Goal: Navigation & Orientation: Understand site structure

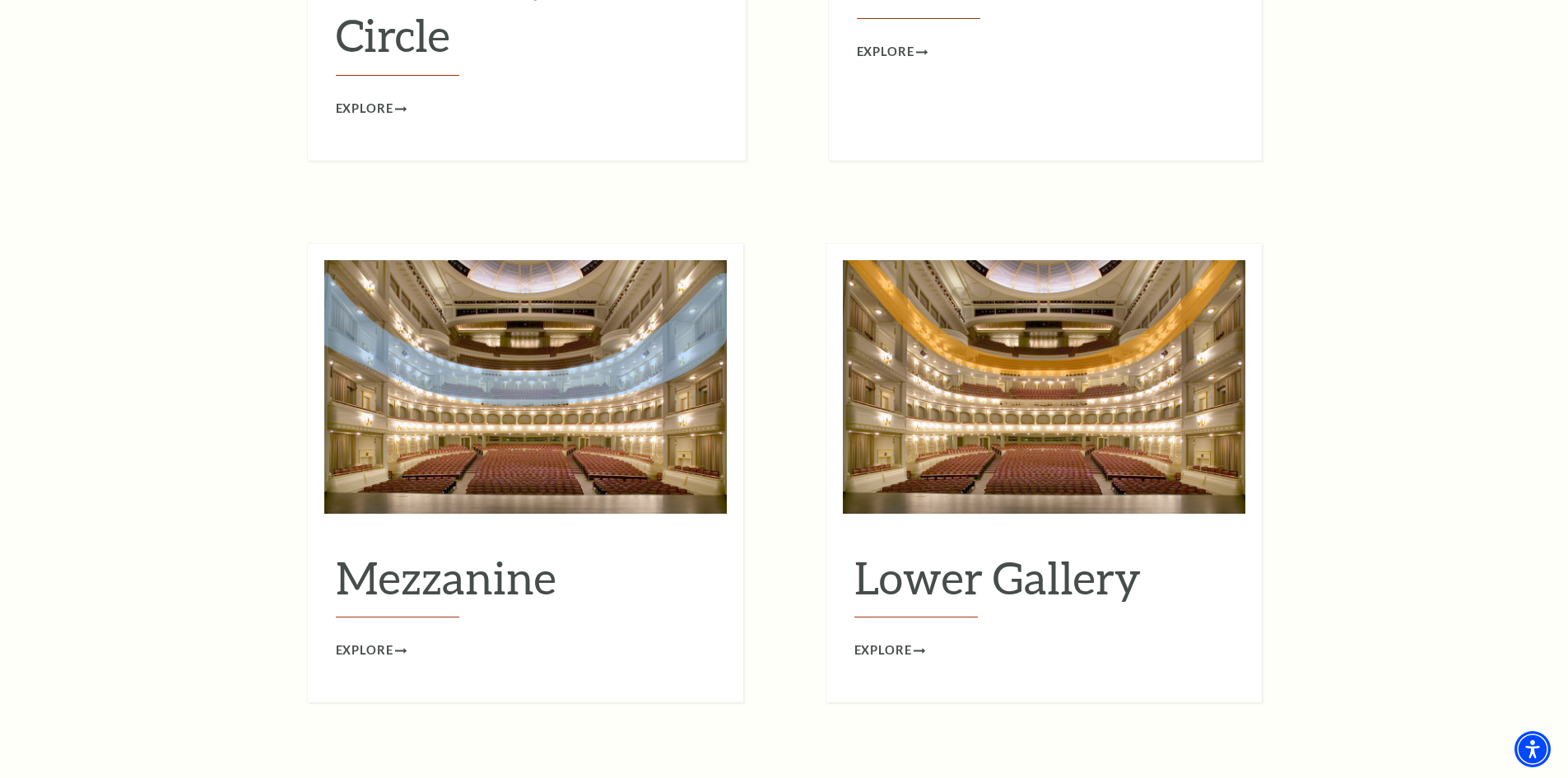
scroll to position [2057, 0]
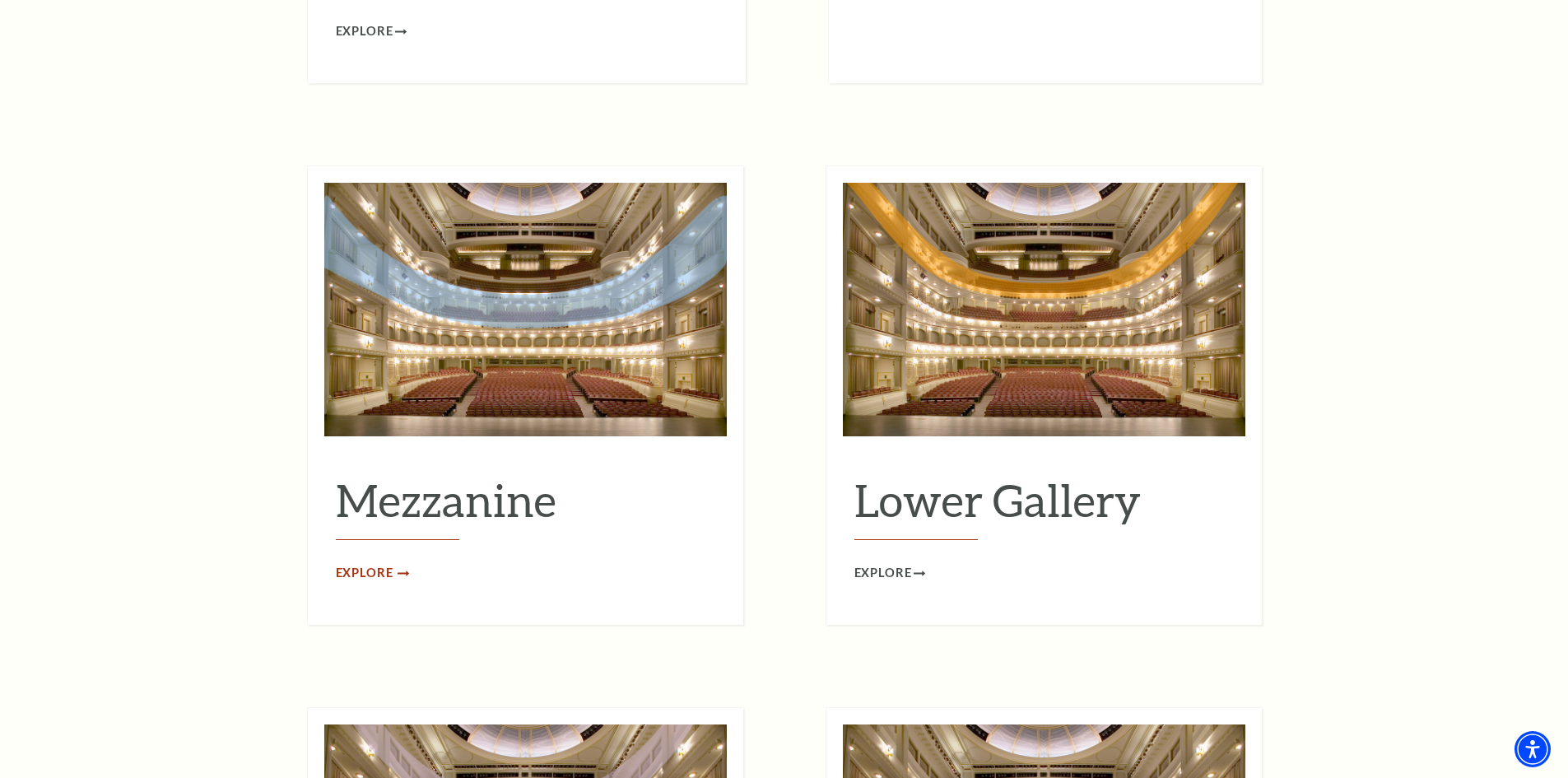
click at [358, 563] on span "Explore" at bounding box center [364, 573] width 58 height 21
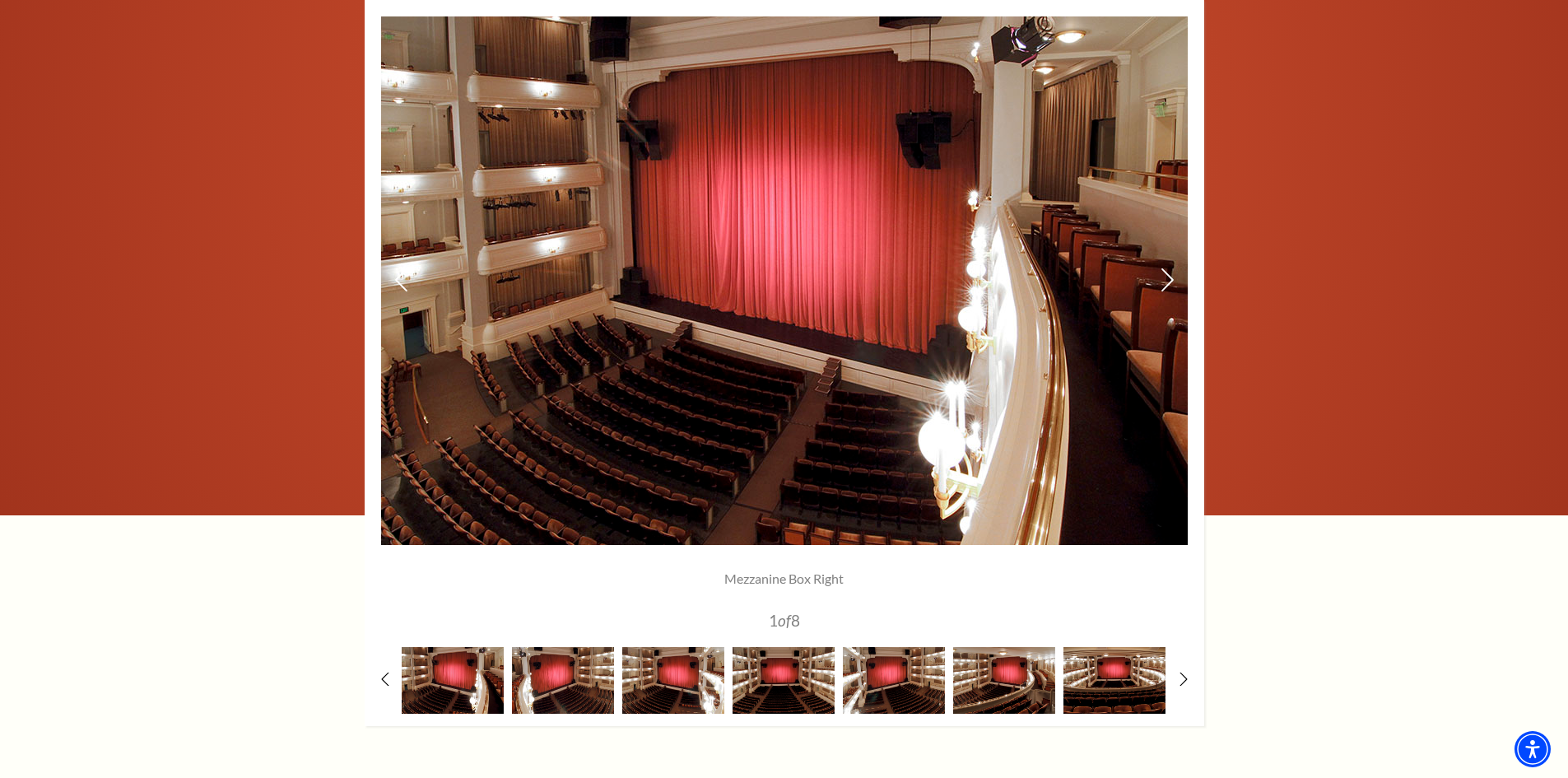
scroll to position [1317, 0]
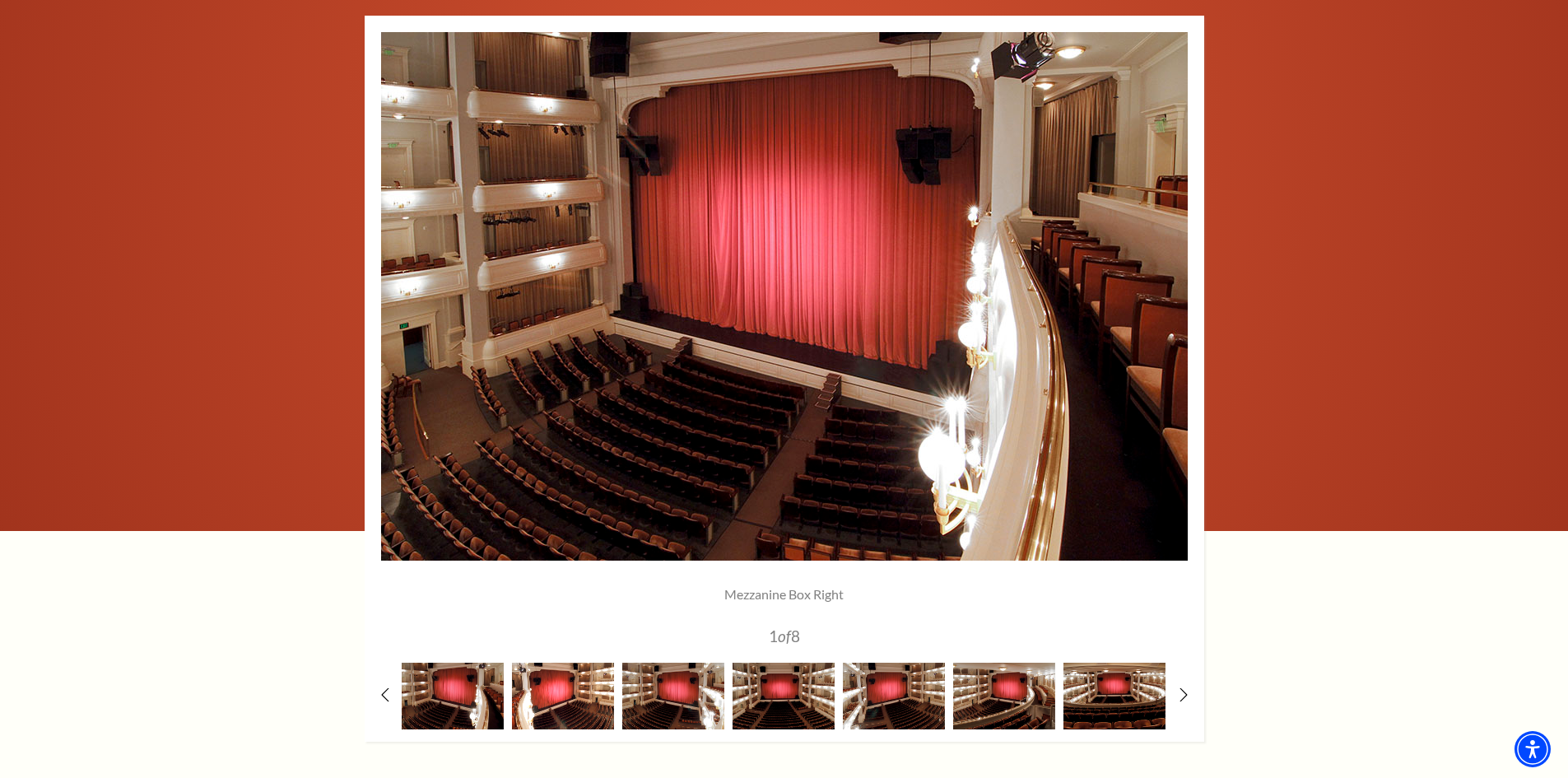
click at [566, 682] on img at bounding box center [563, 696] width 102 height 67
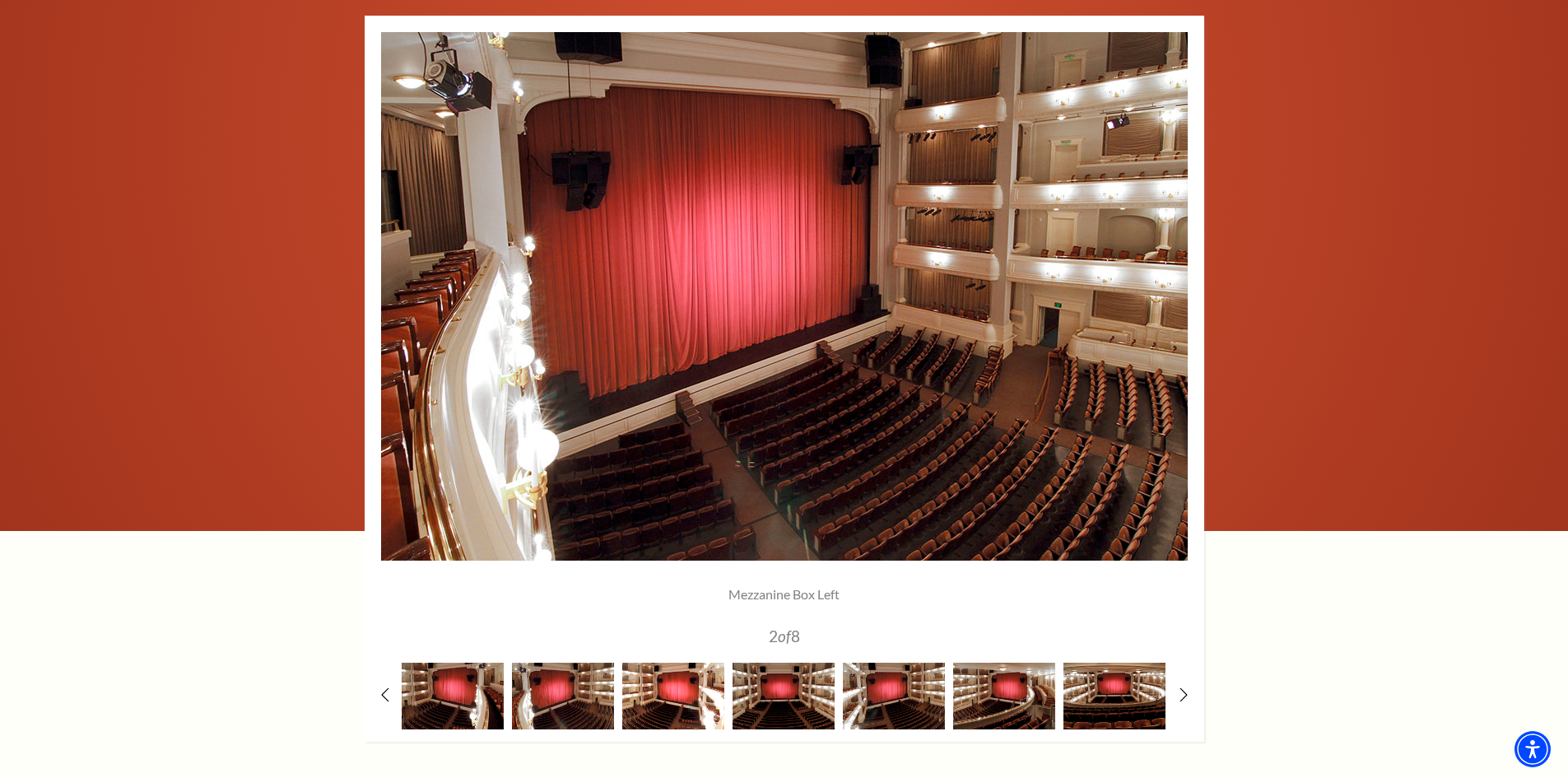
click at [694, 696] on img at bounding box center [674, 696] width 102 height 67
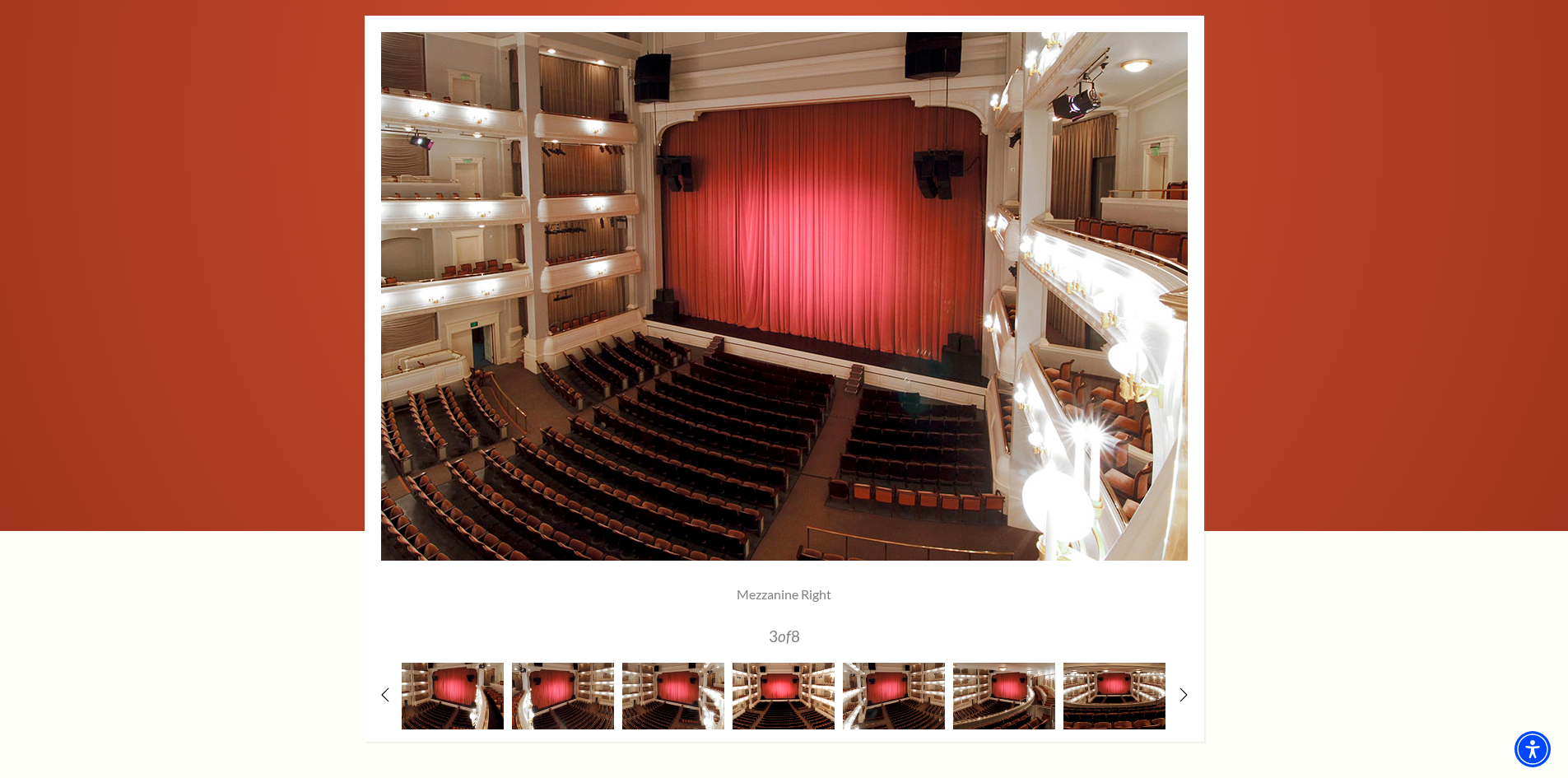
click at [776, 710] on img at bounding box center [784, 696] width 102 height 67
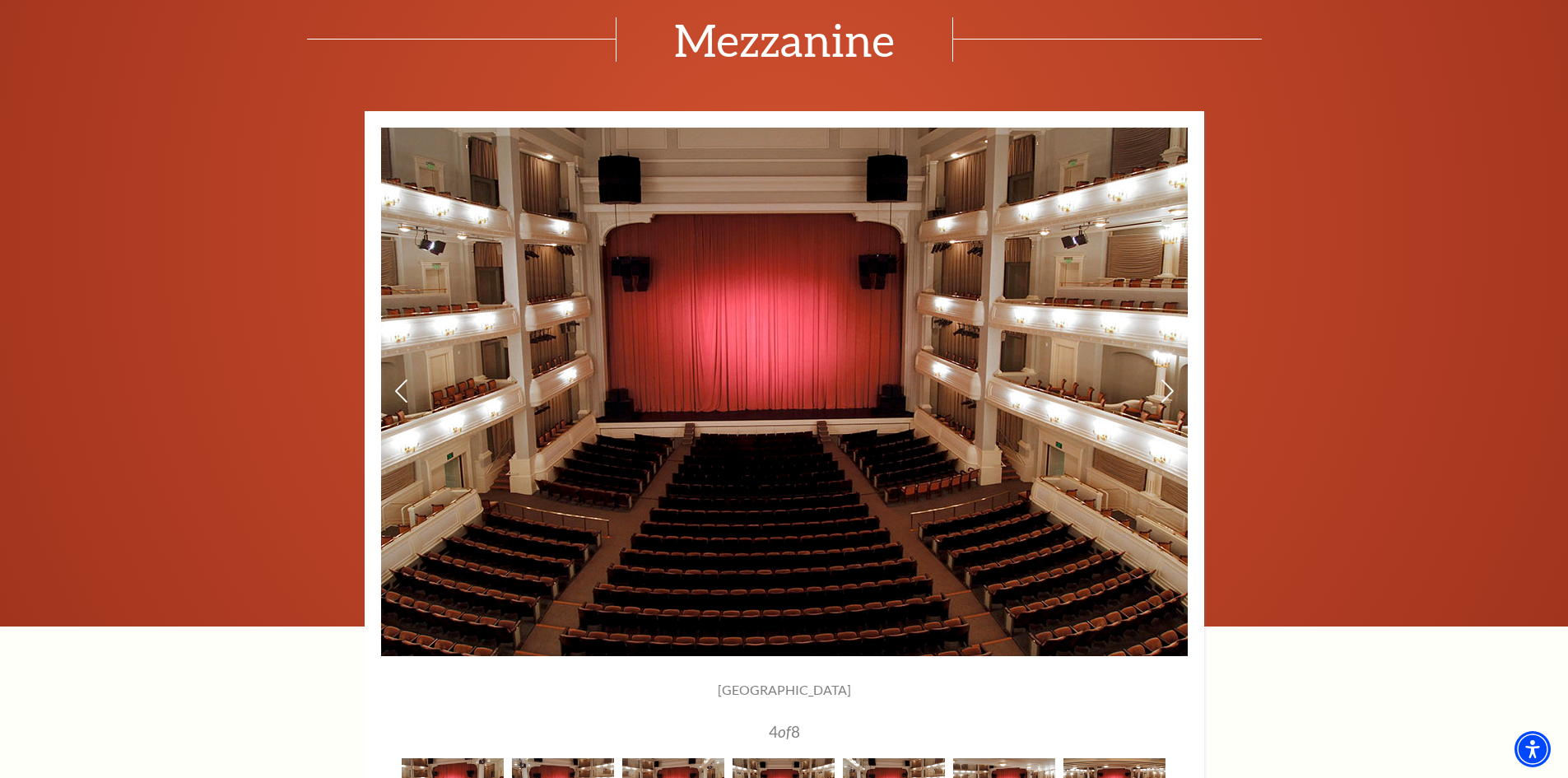
scroll to position [1399, 0]
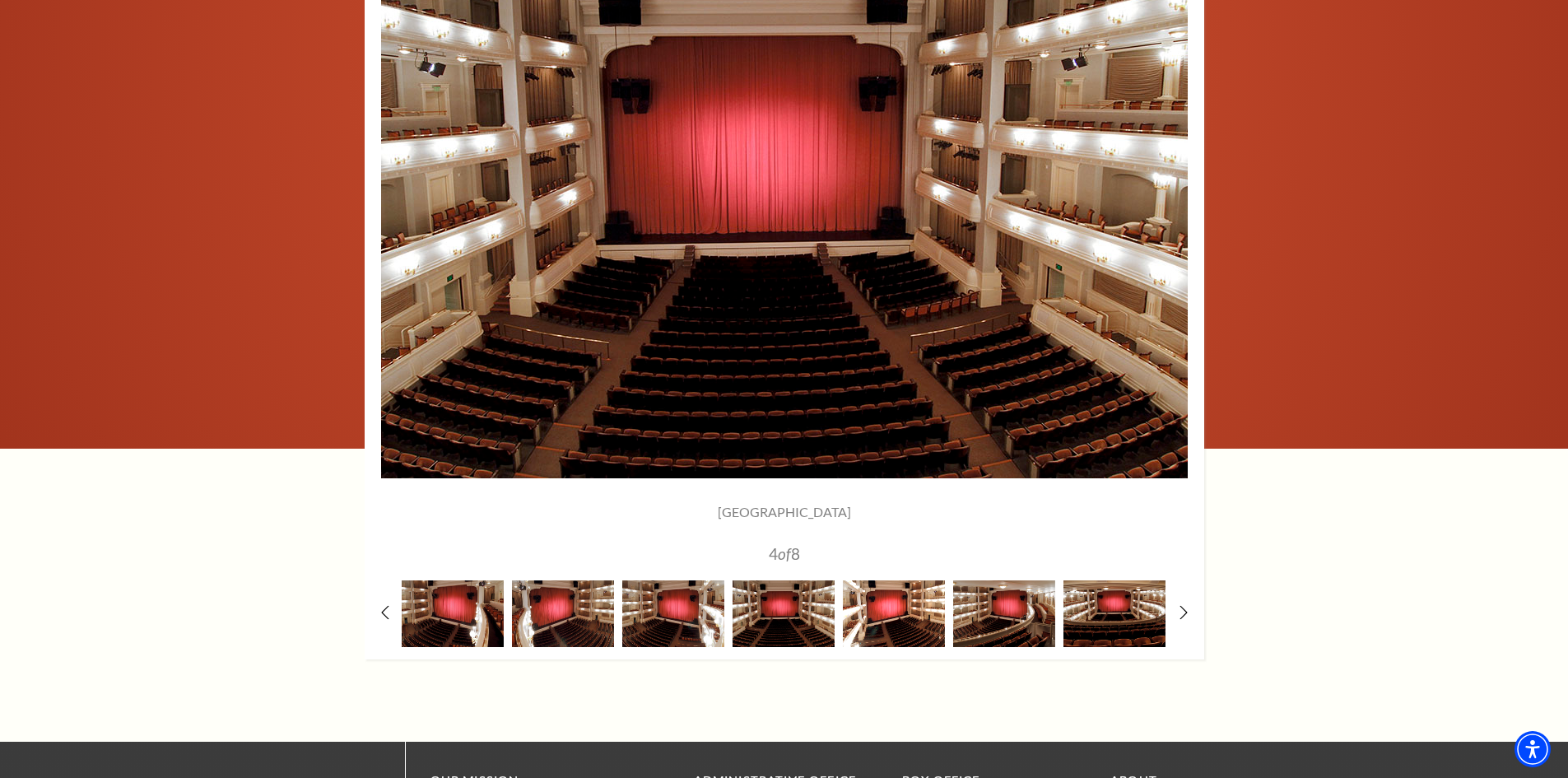
click at [908, 627] on img at bounding box center [894, 614] width 102 height 67
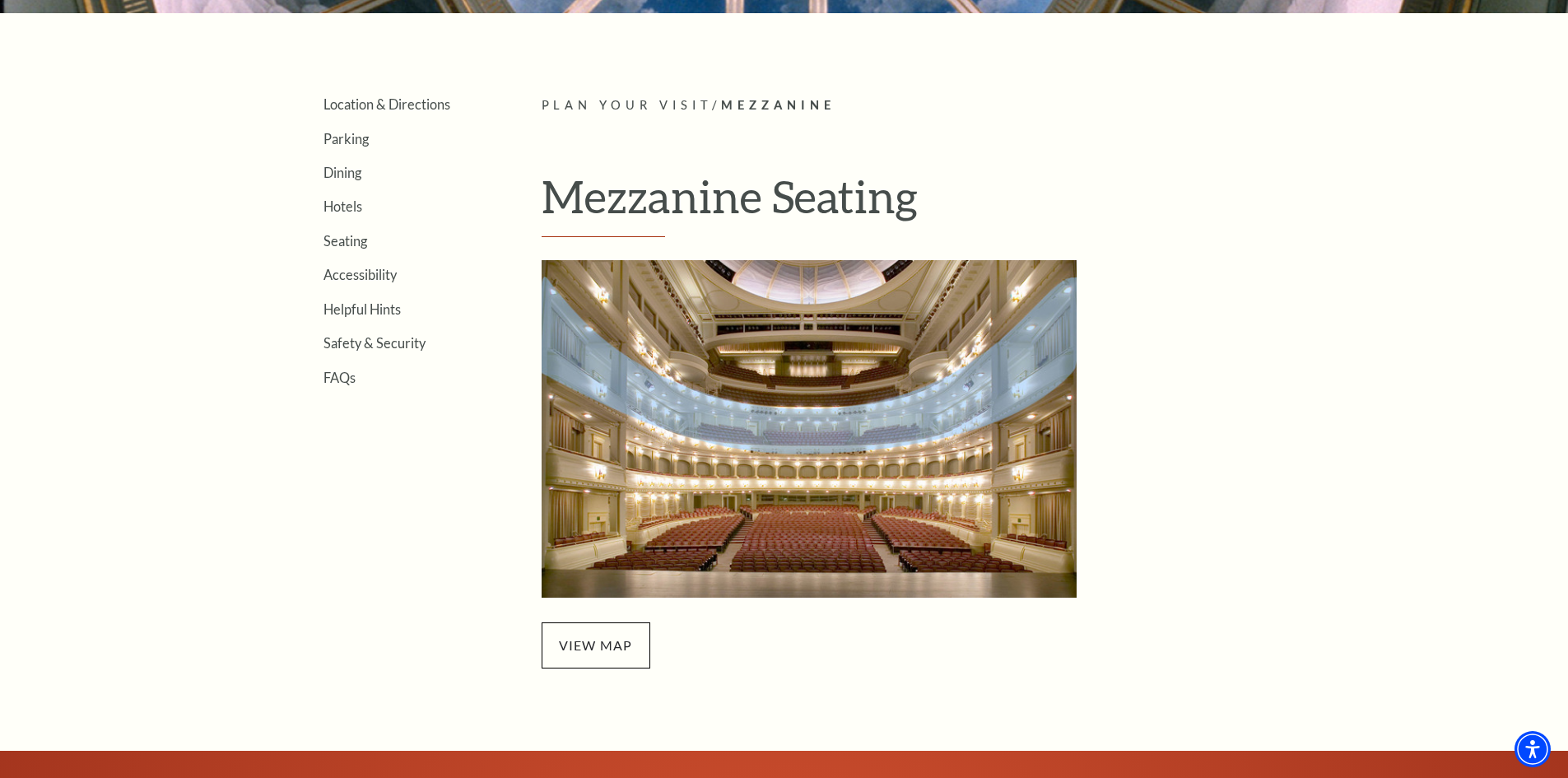
scroll to position [330, 0]
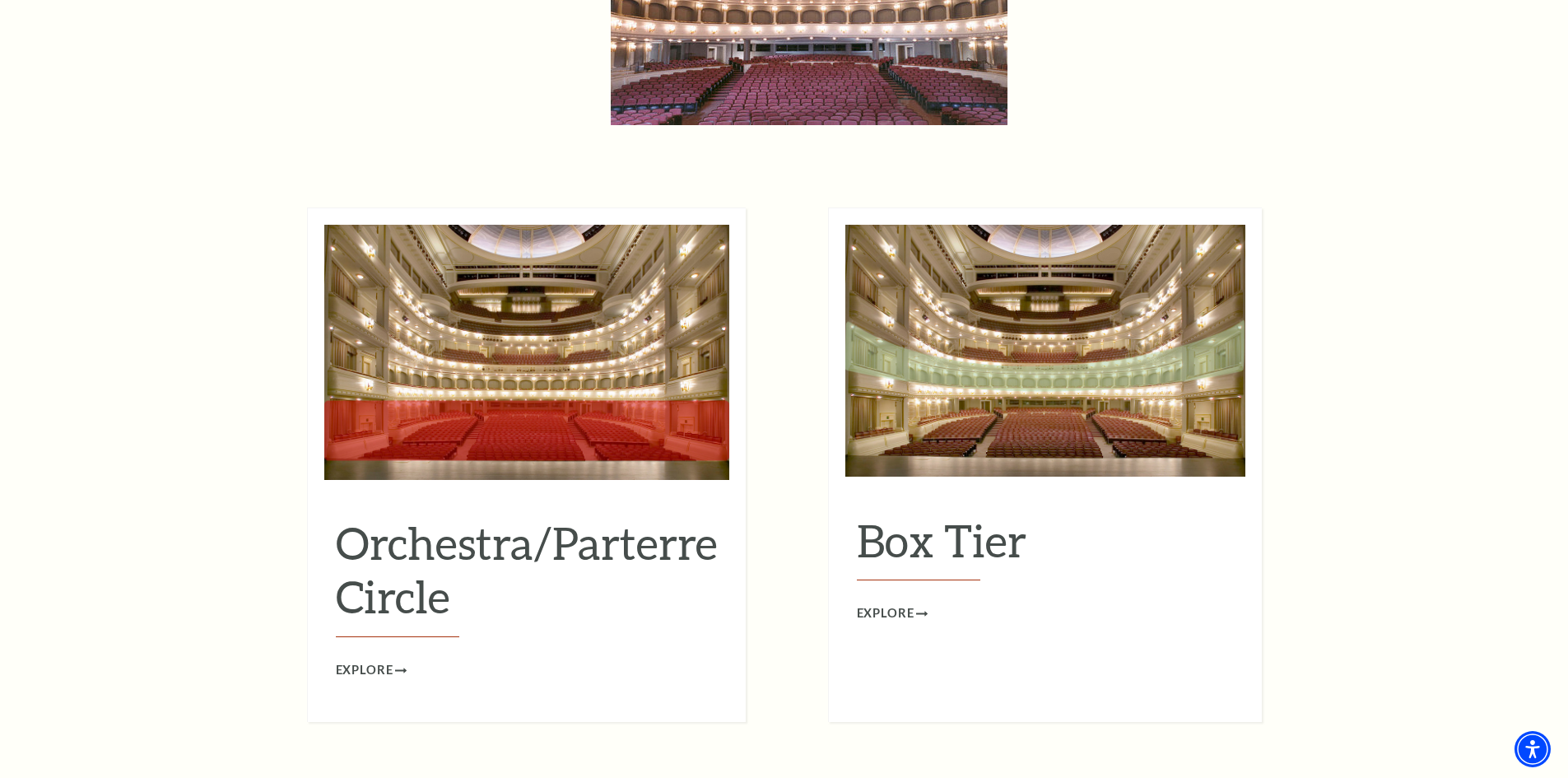
scroll to position [1463, 0]
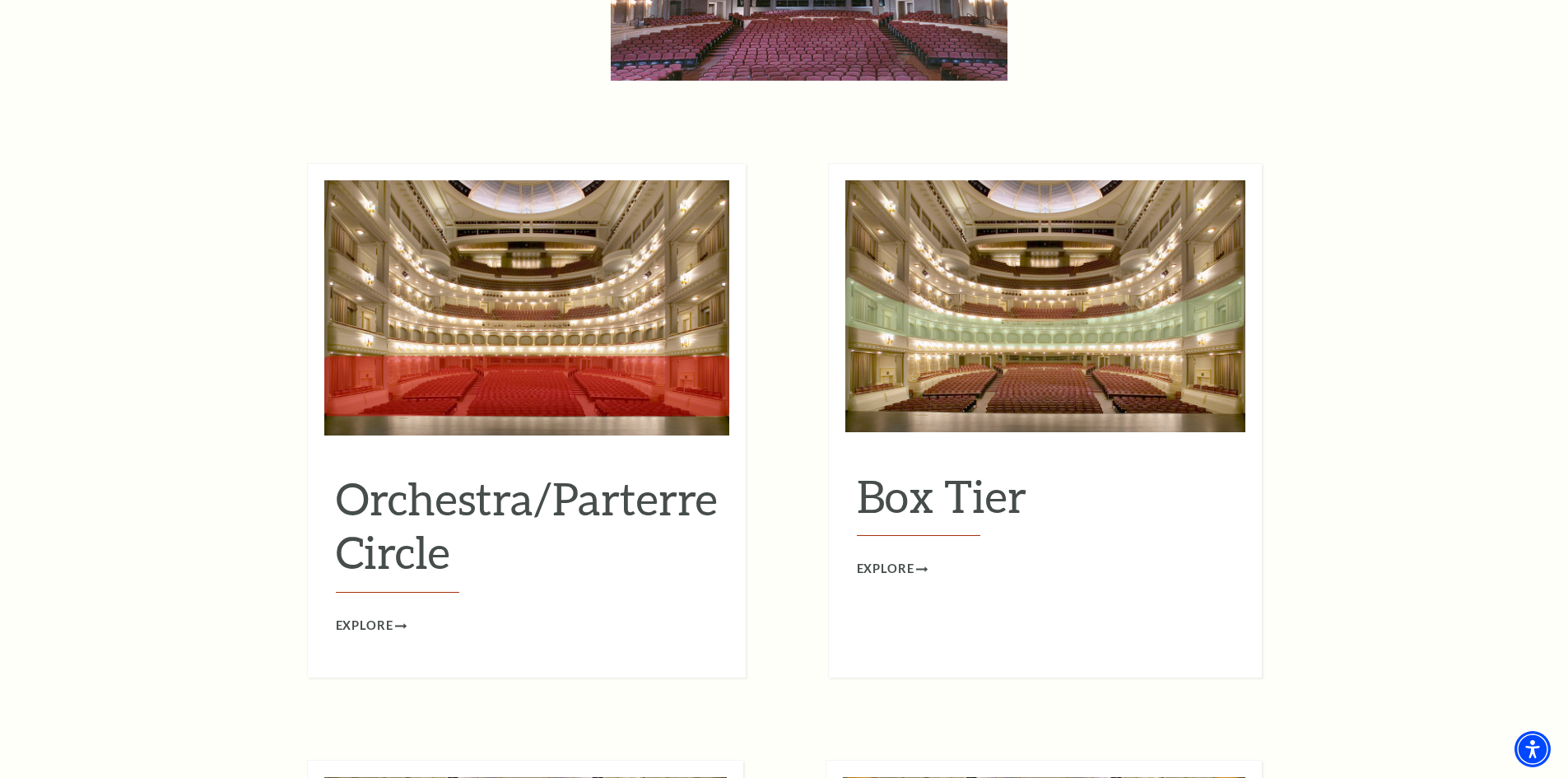
click at [397, 584] on div "Orchestra/Parterre Circle Explore" at bounding box center [527, 536] width 405 height 197
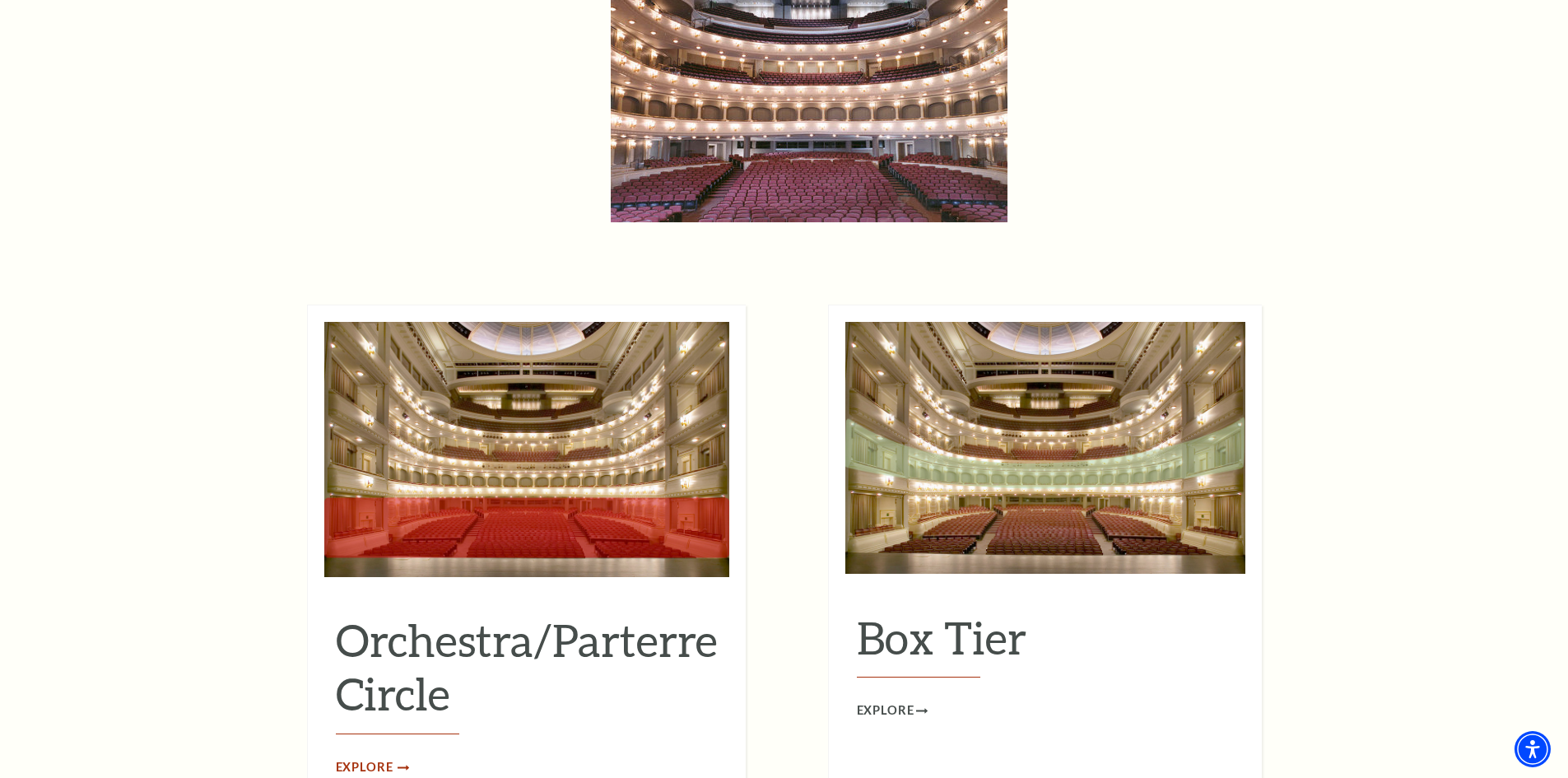
scroll to position [1381, 0]
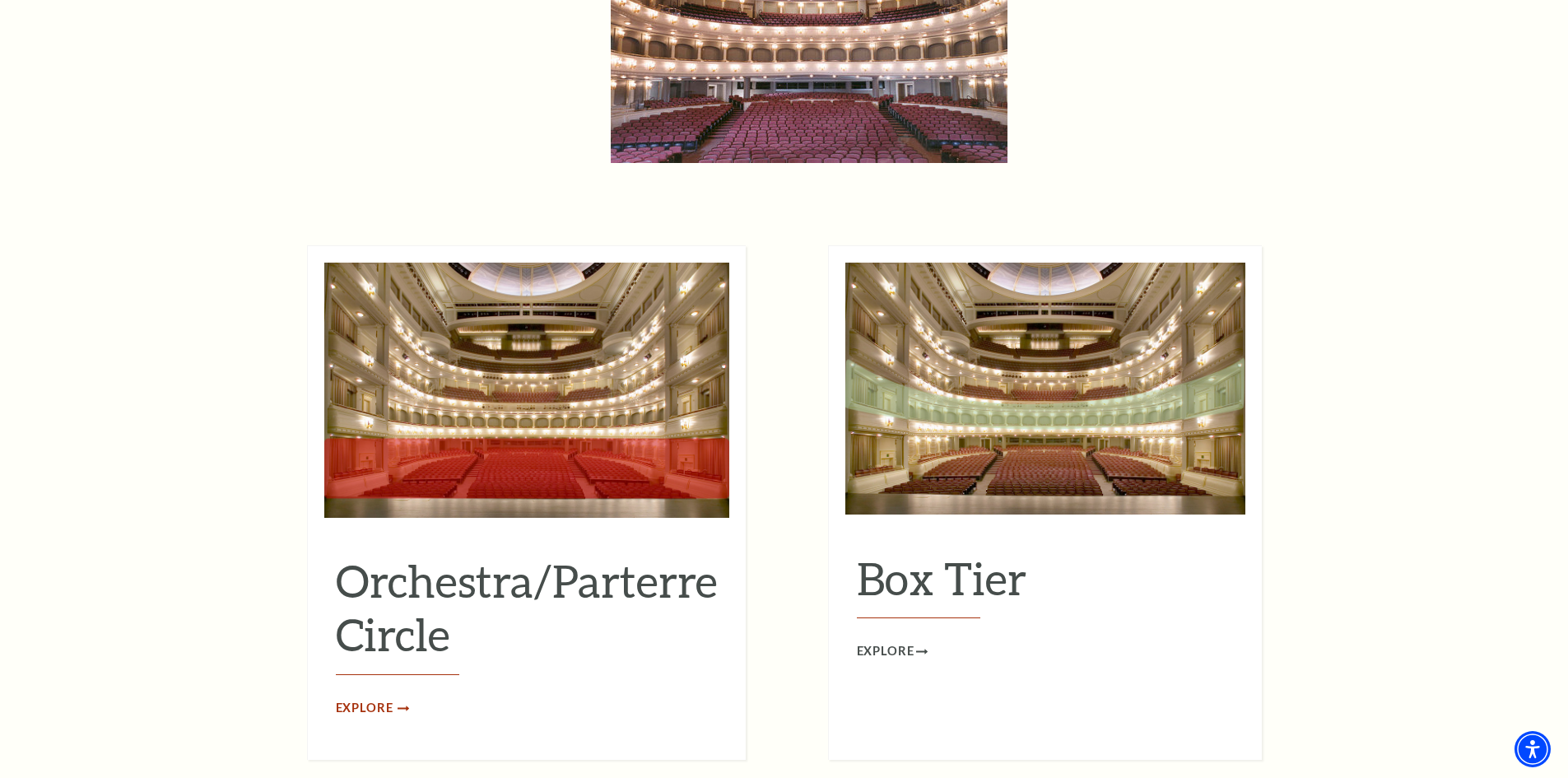
click at [379, 698] on span "Explore" at bounding box center [364, 708] width 58 height 21
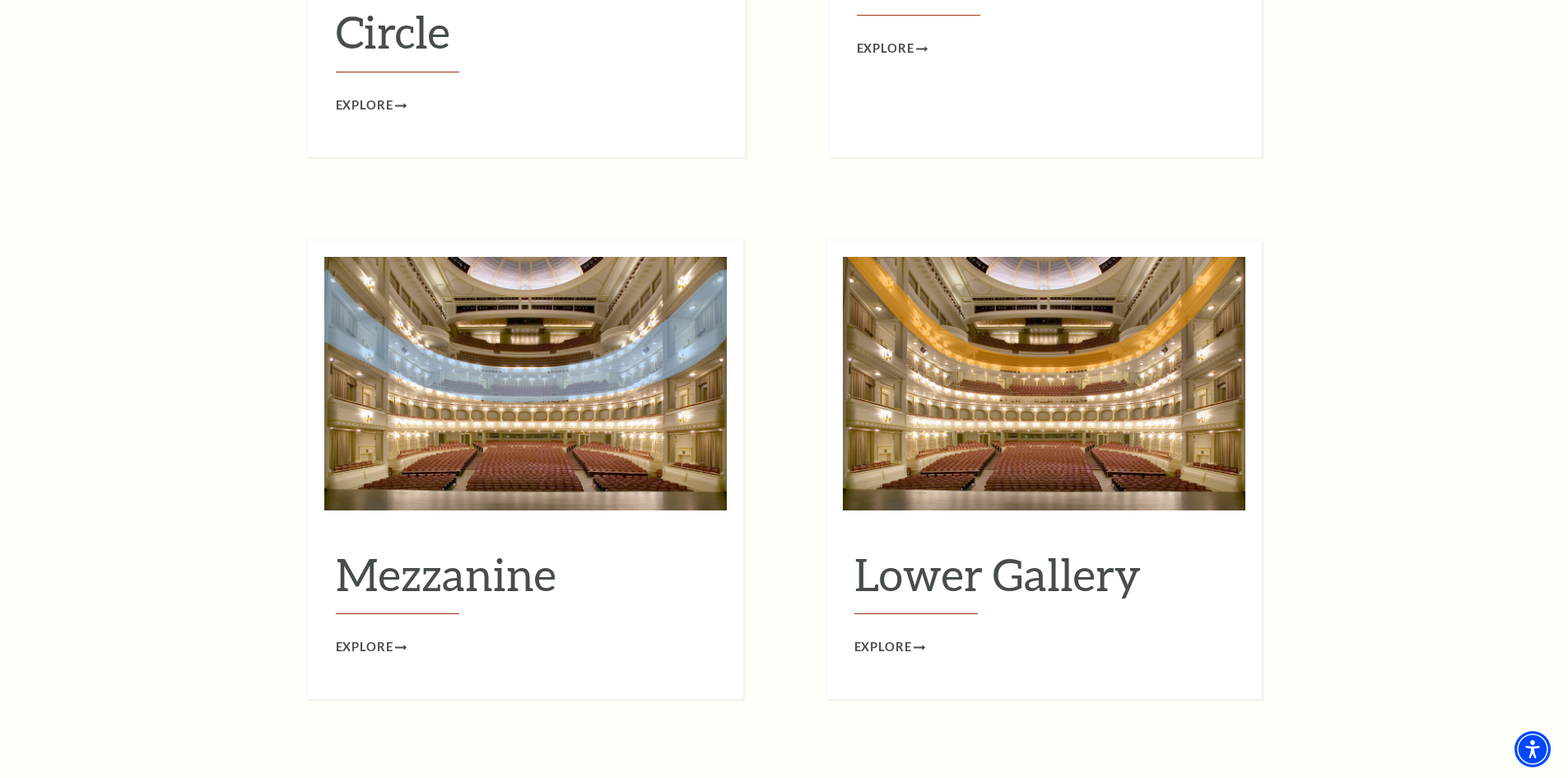
scroll to position [2040, 0]
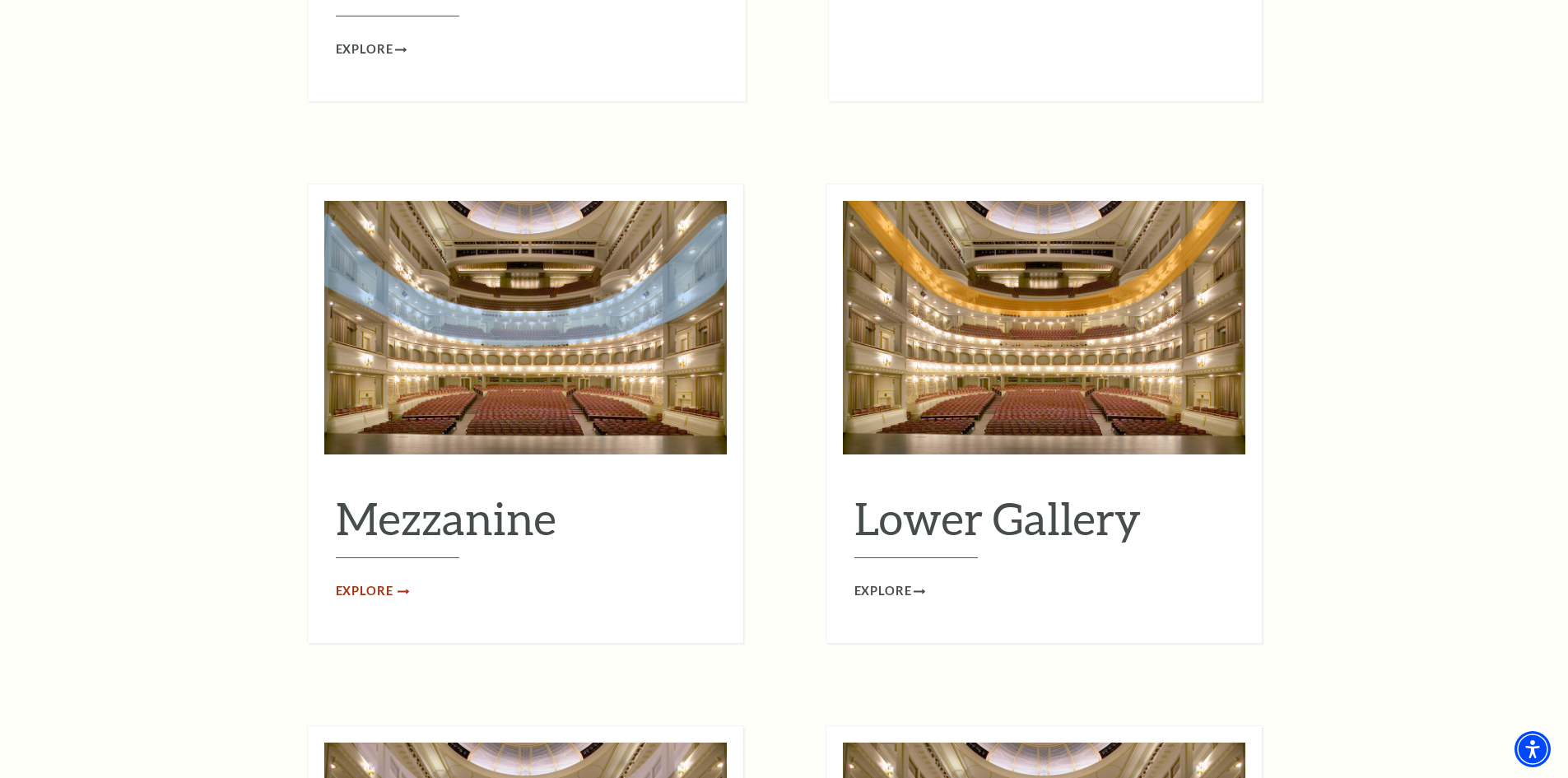
click at [344, 581] on span "Explore" at bounding box center [364, 591] width 58 height 21
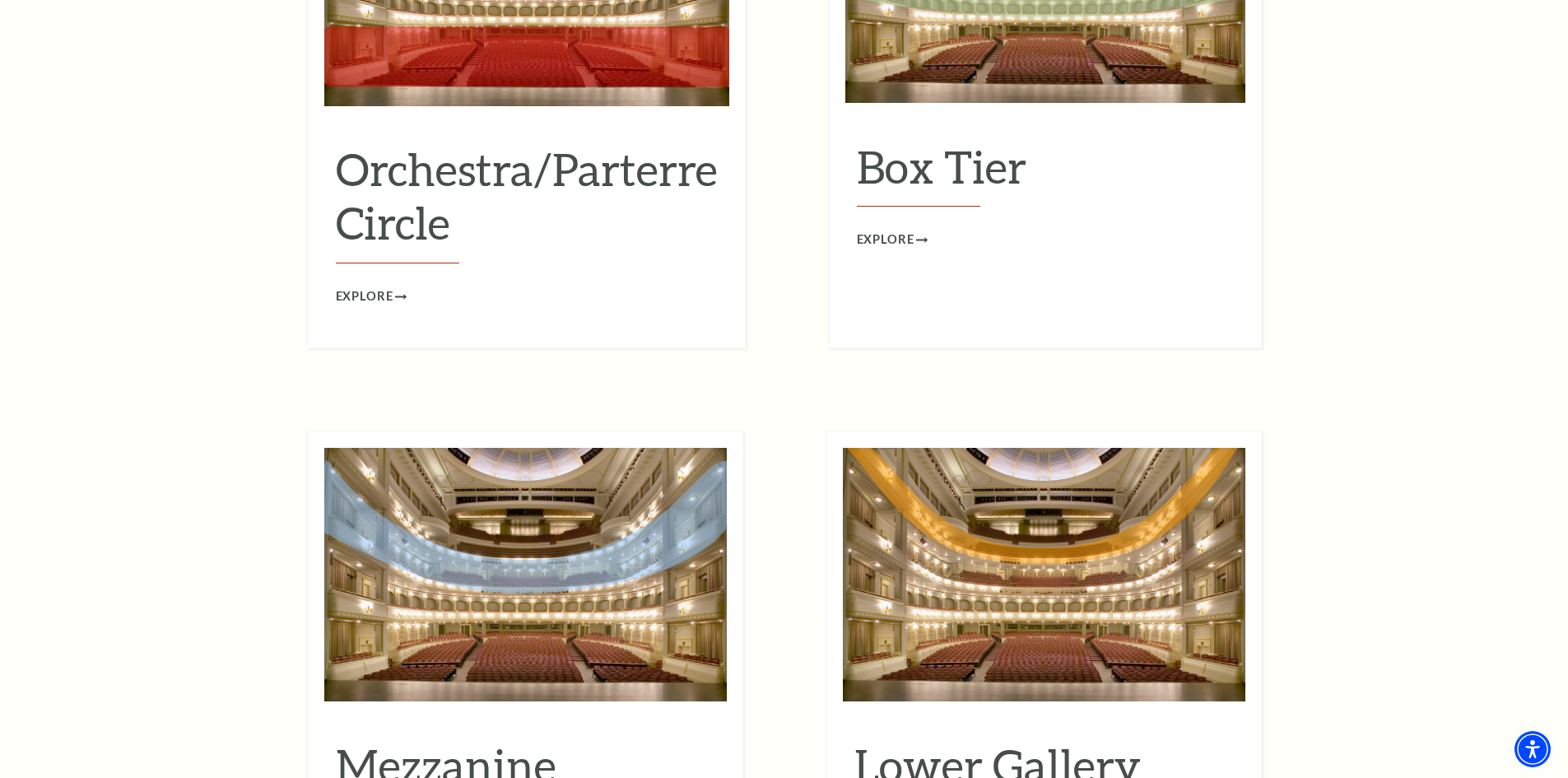
scroll to position [1628, 0]
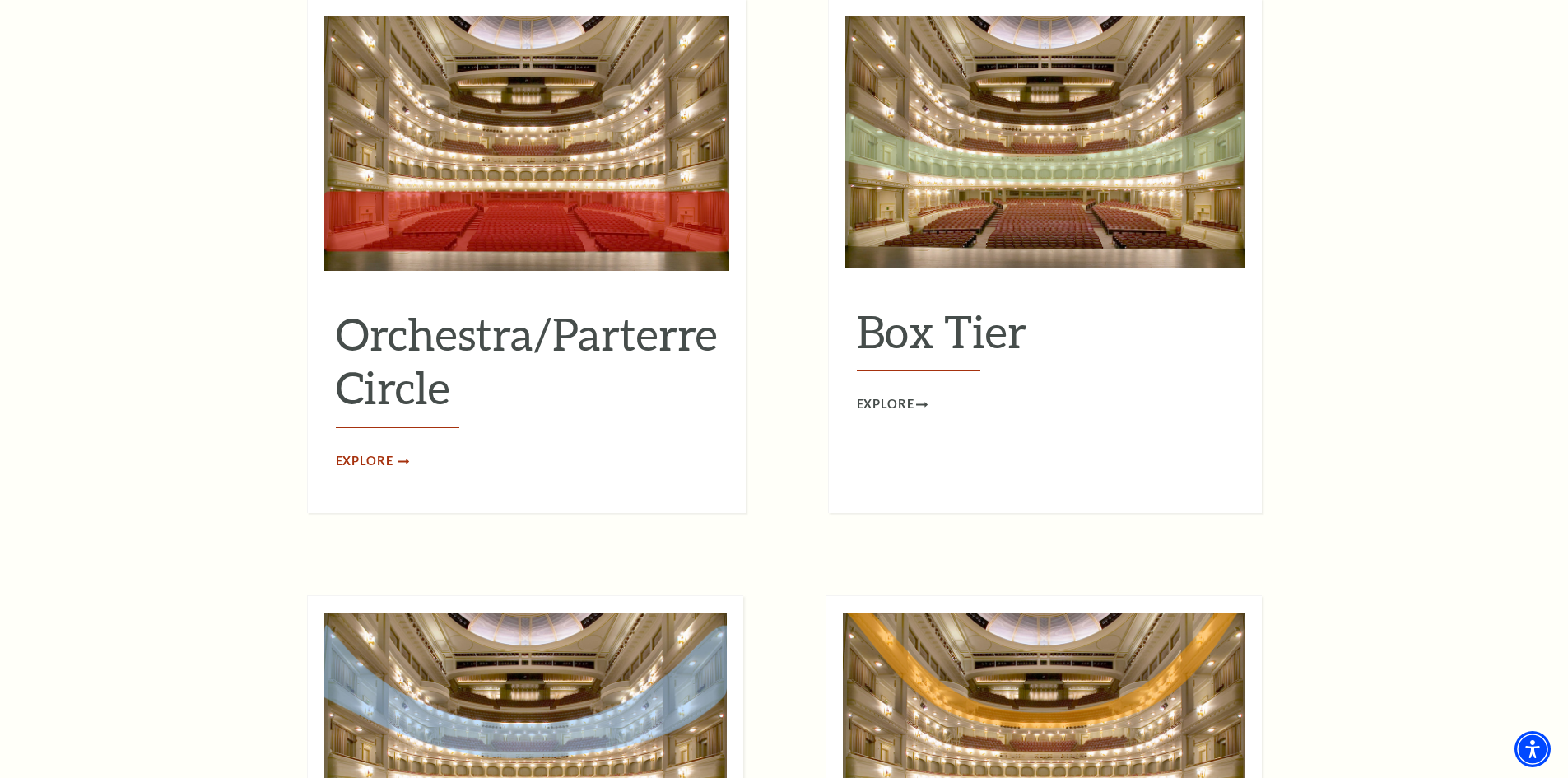
click at [386, 451] on span "Explore" at bounding box center [364, 461] width 58 height 21
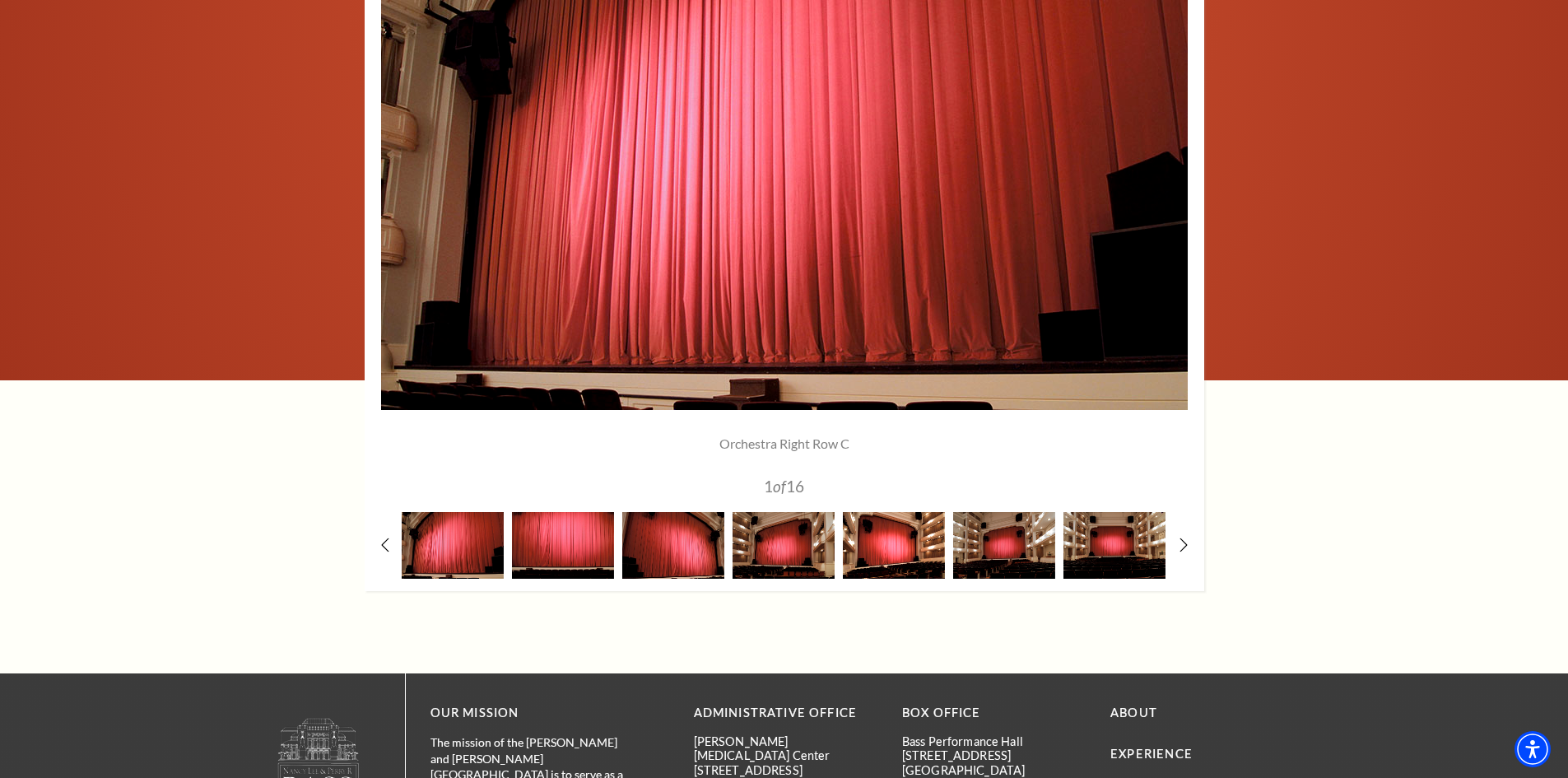
scroll to position [1482, 0]
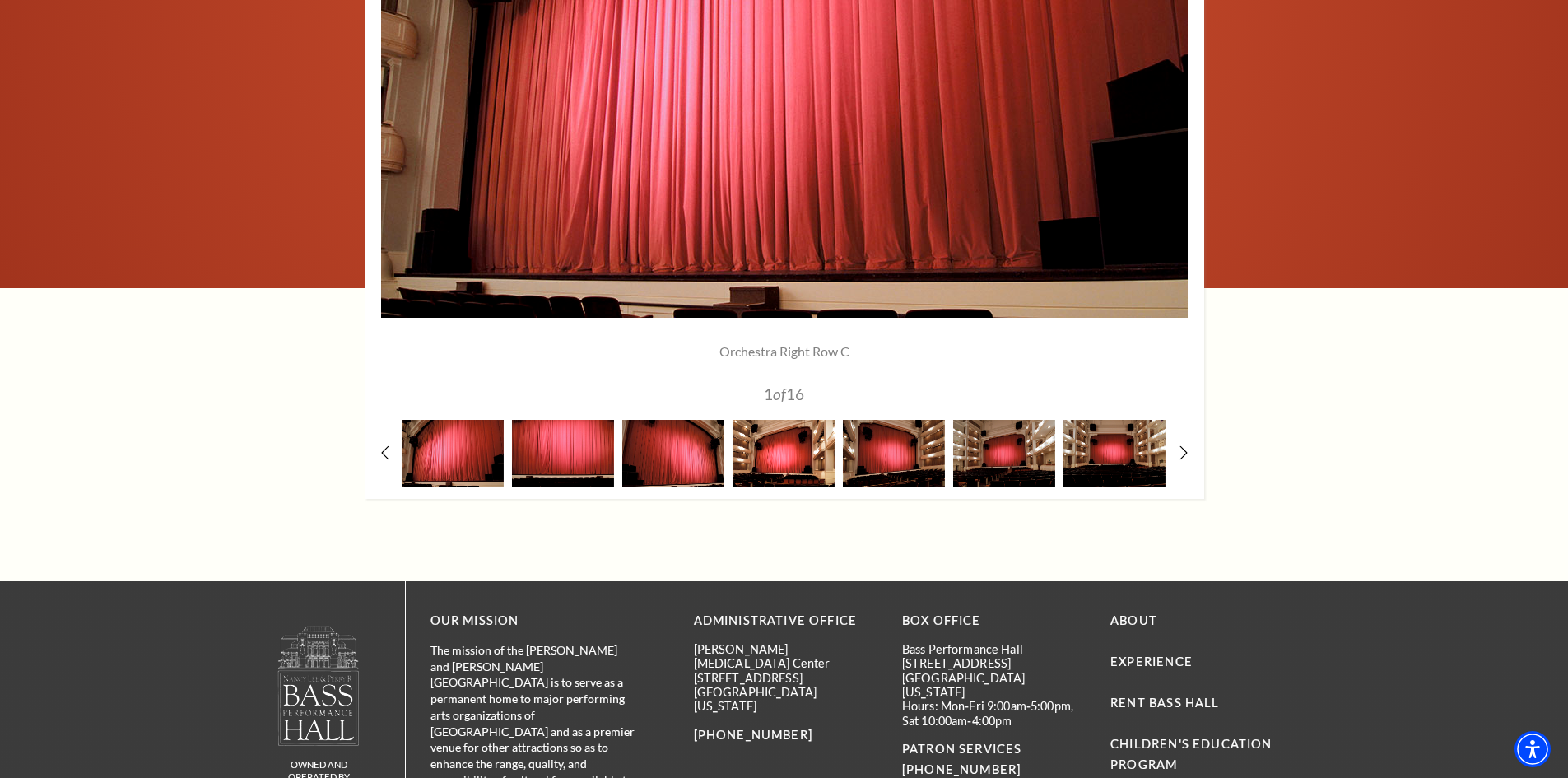
click at [783, 446] on img at bounding box center [784, 453] width 102 height 67
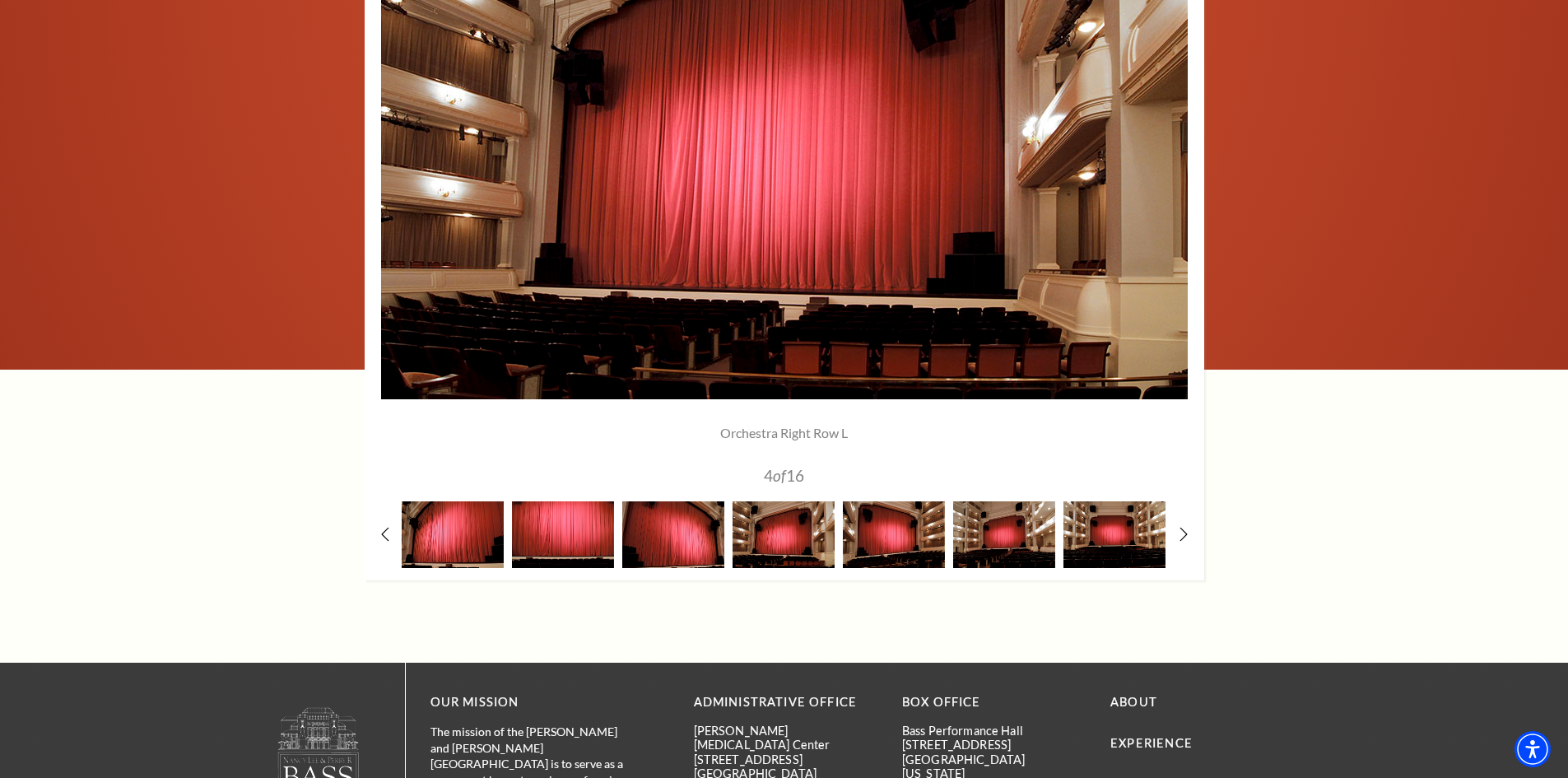
scroll to position [1399, 0]
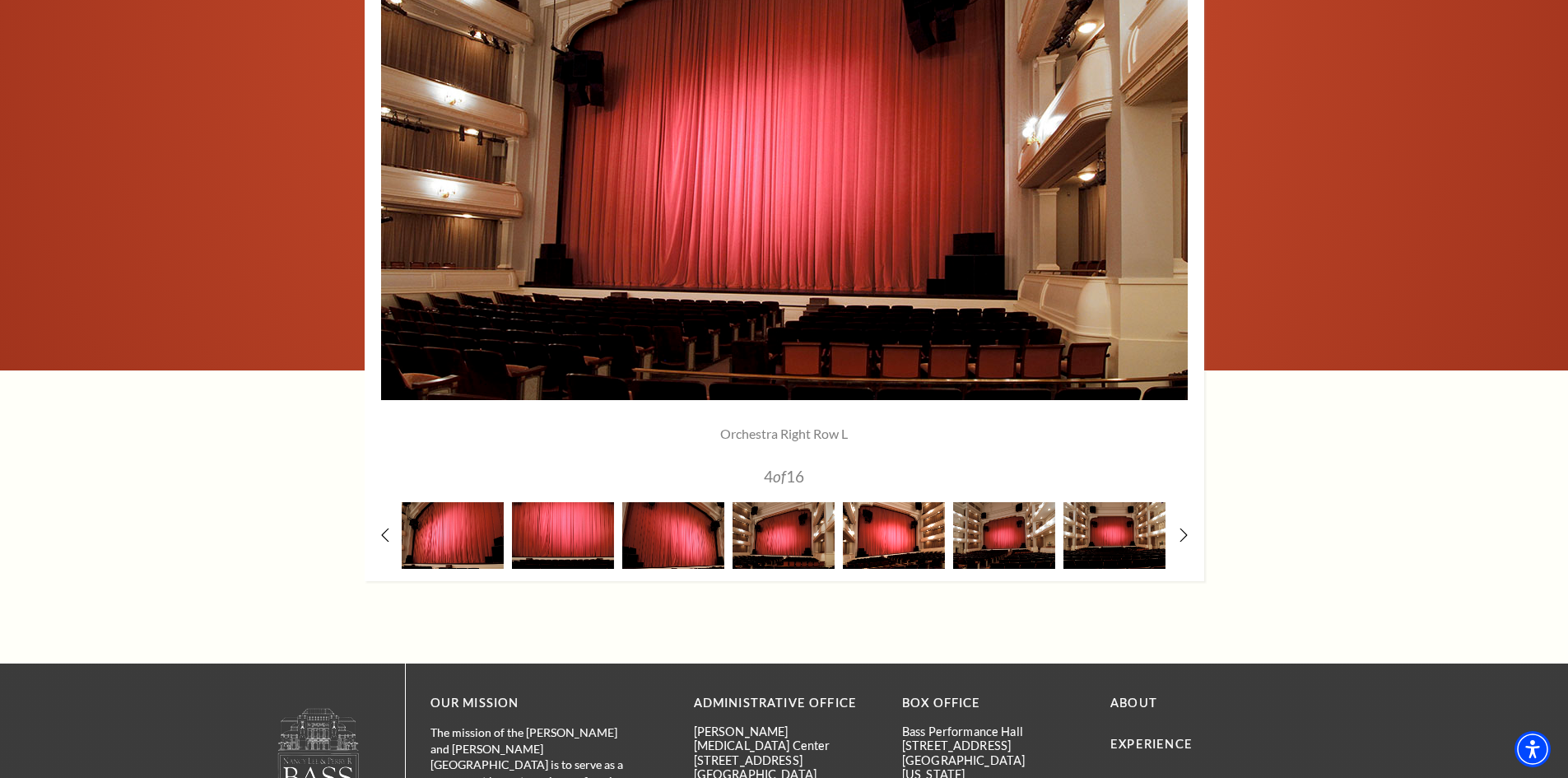
click at [904, 548] on img at bounding box center [894, 535] width 102 height 67
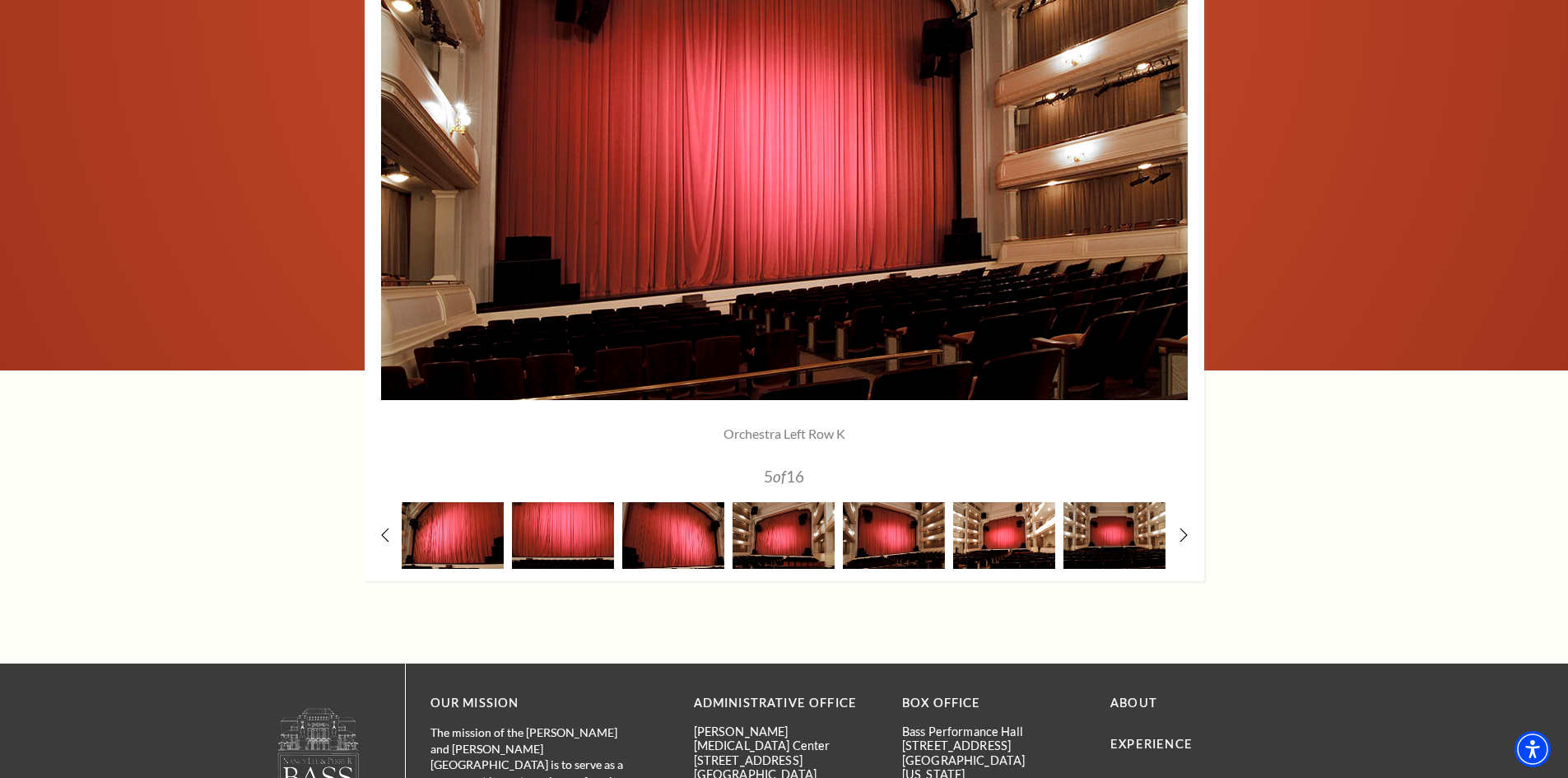
click at [973, 544] on img at bounding box center [1004, 535] width 102 height 67
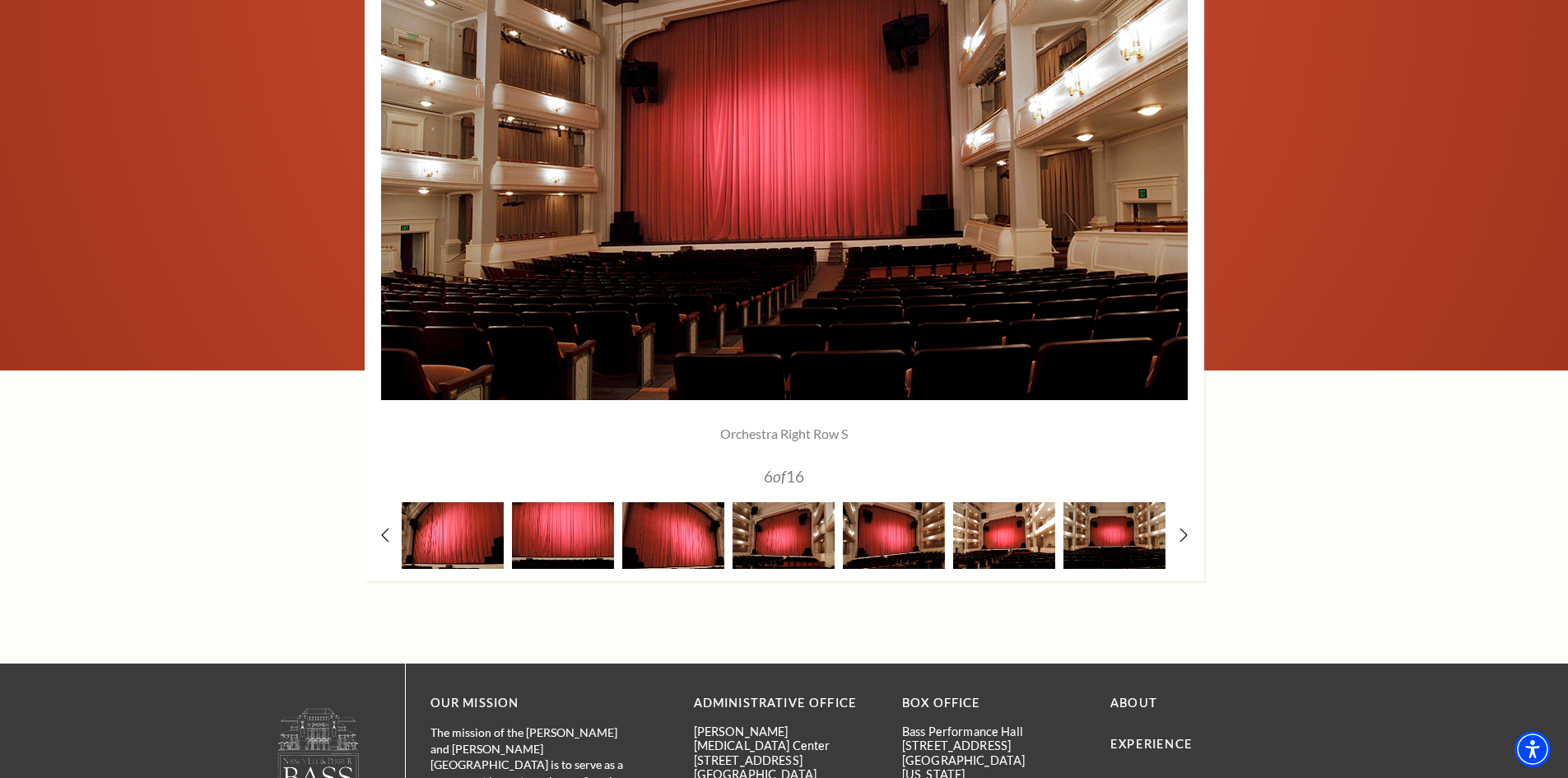
click at [1025, 530] on img at bounding box center [1004, 535] width 102 height 67
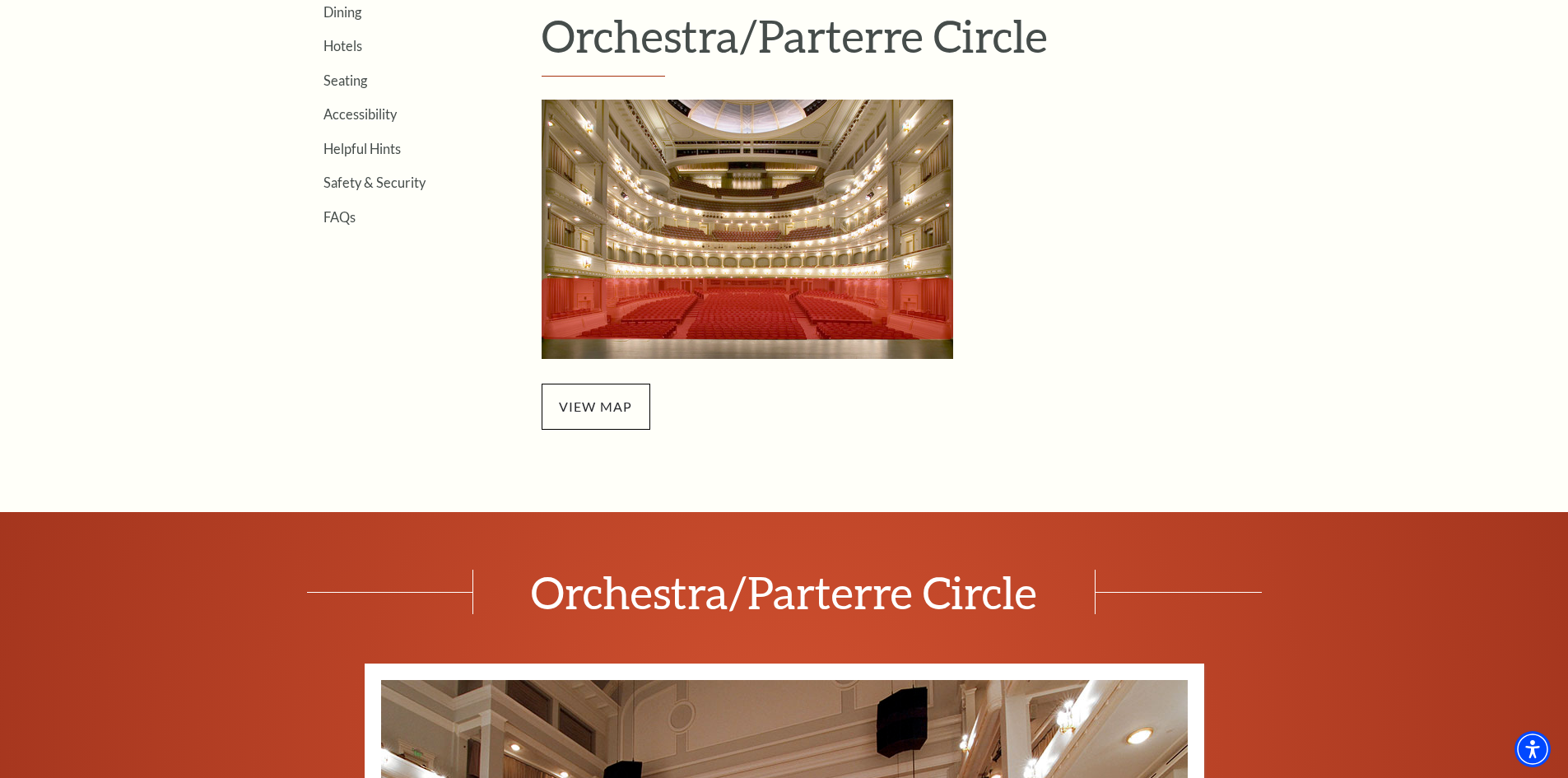
scroll to position [576, 0]
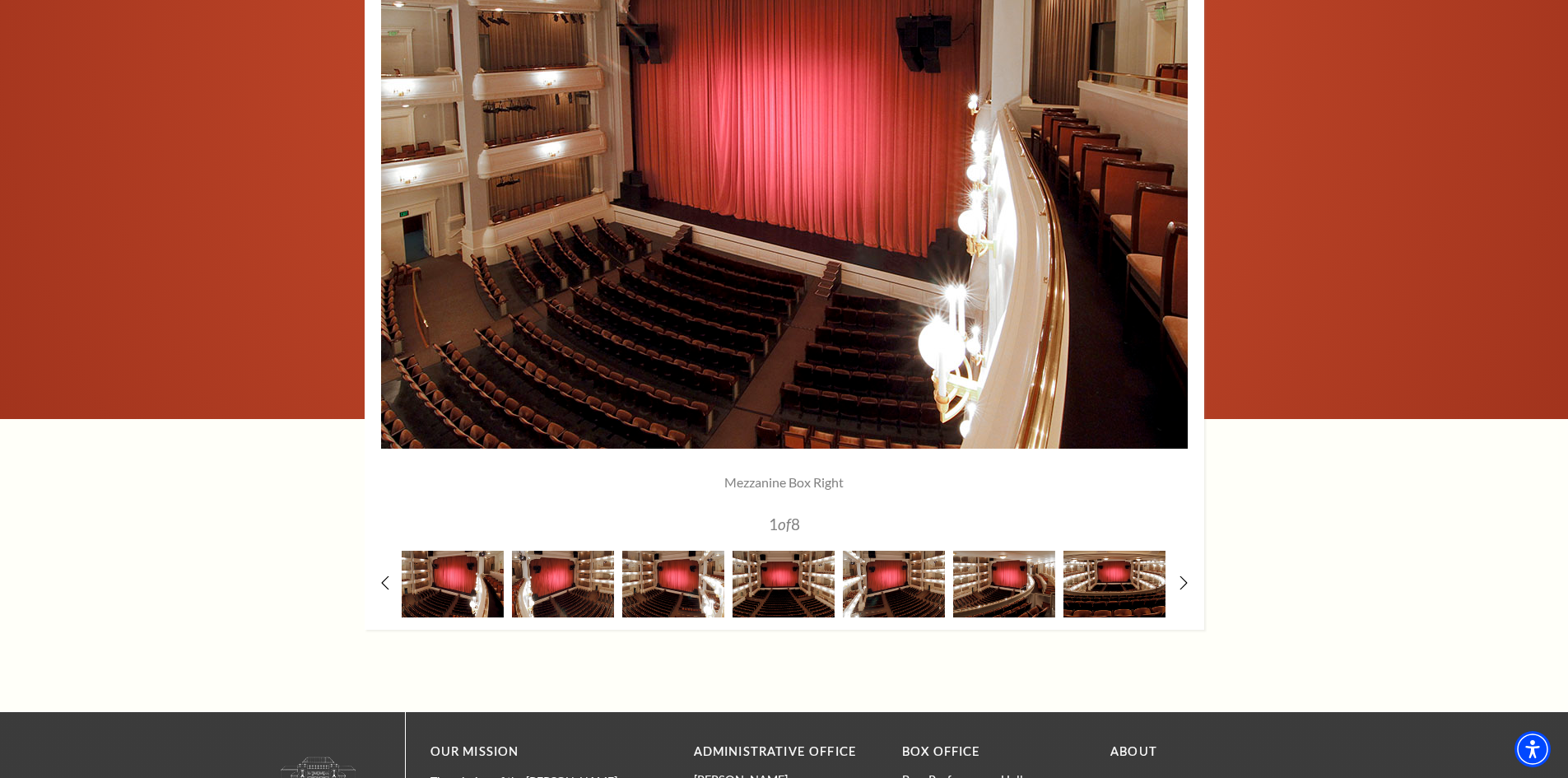
scroll to position [1399, 0]
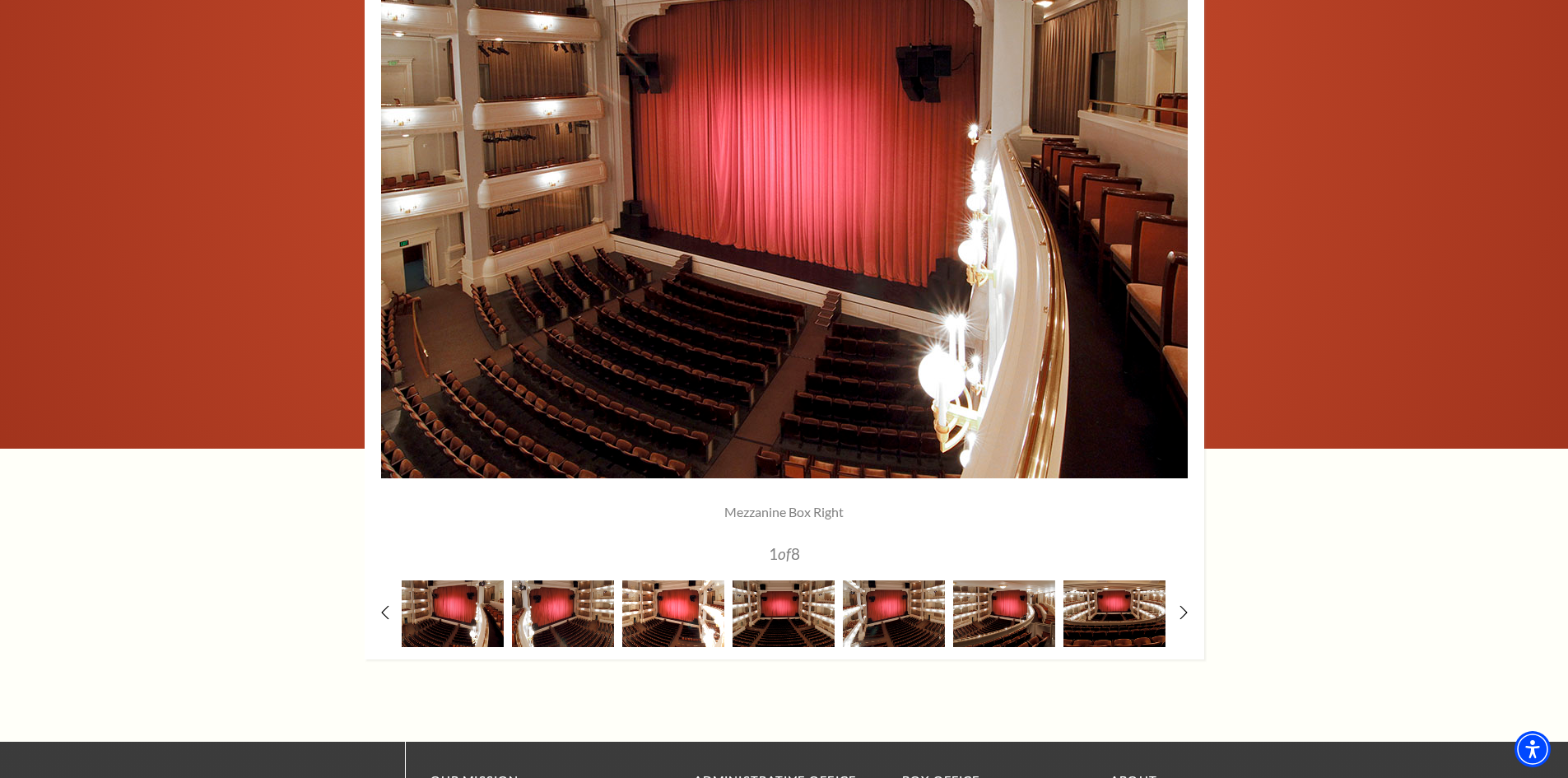
click at [669, 635] on img at bounding box center [674, 614] width 102 height 67
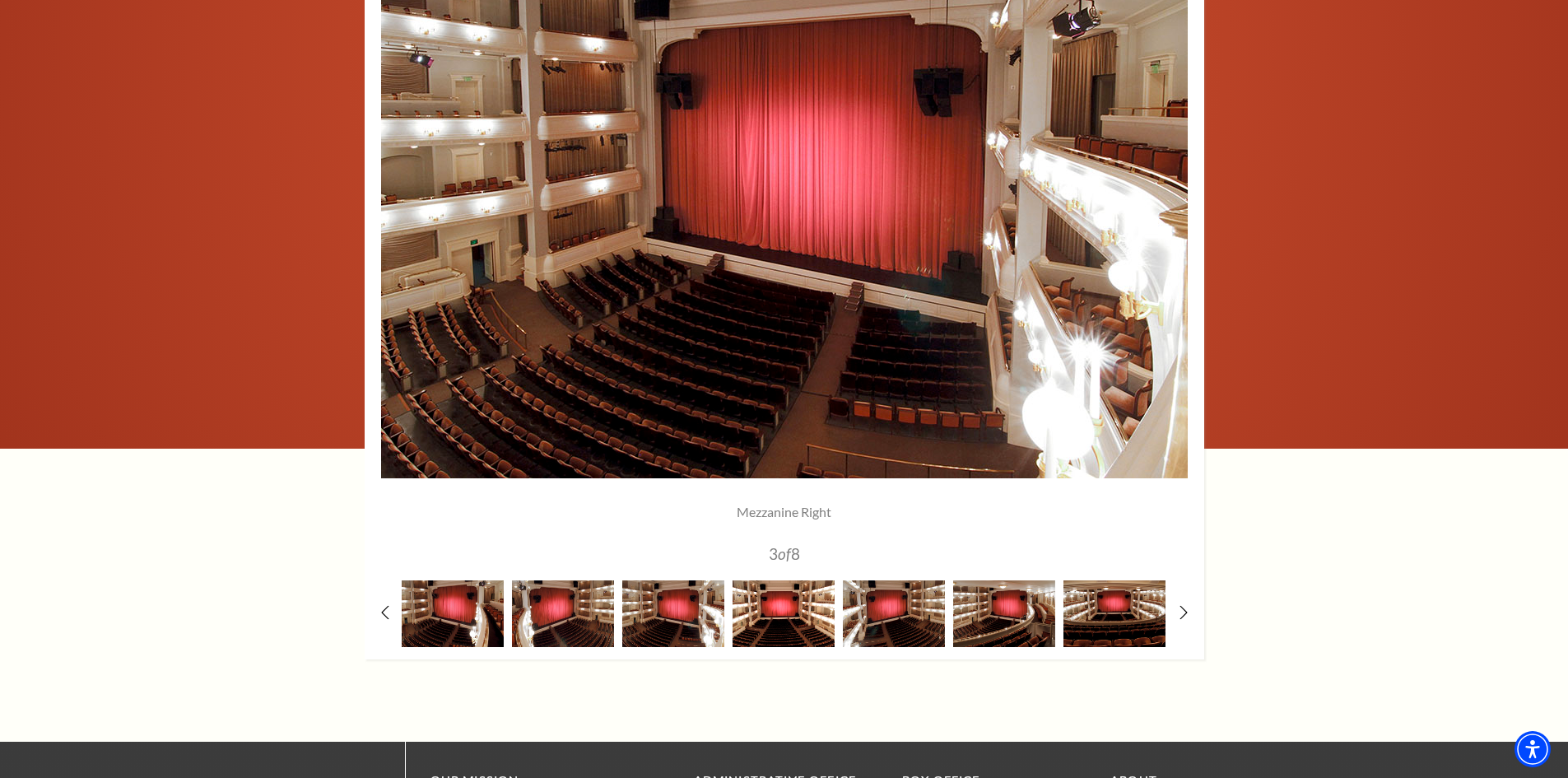
click at [791, 632] on img at bounding box center [784, 614] width 102 height 67
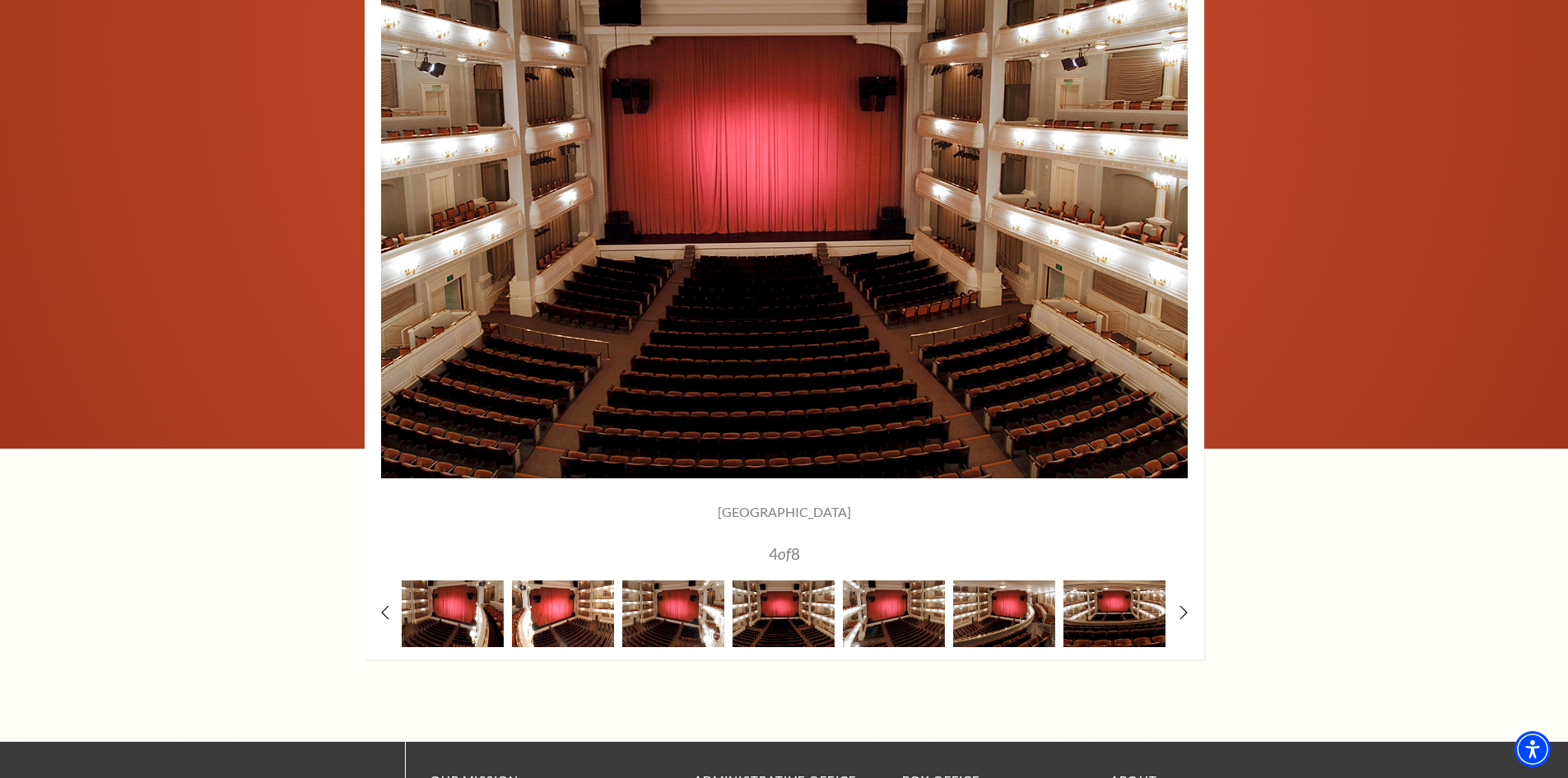
click at [540, 603] on img at bounding box center [563, 614] width 102 height 67
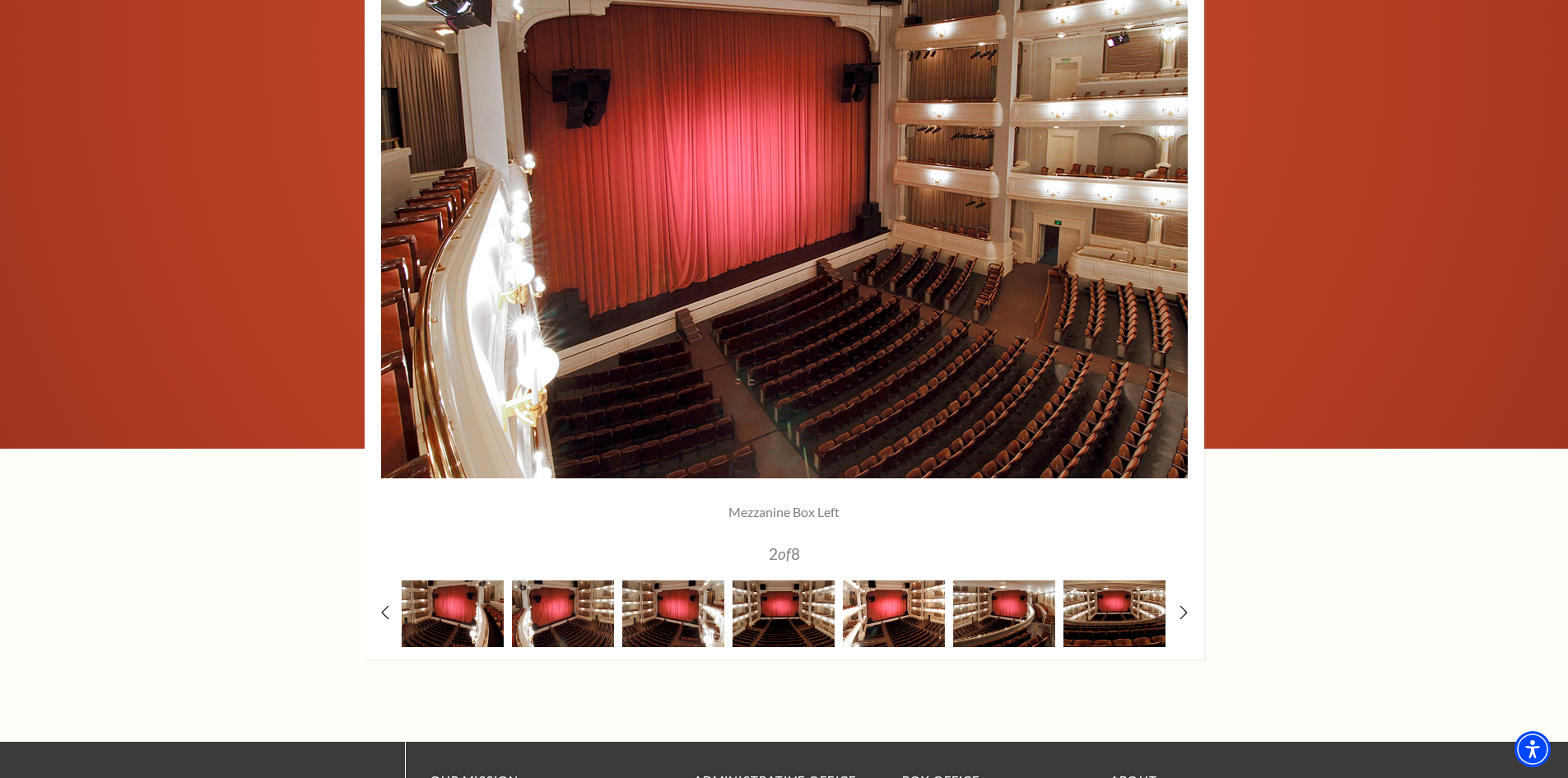
click at [940, 619] on img at bounding box center [894, 614] width 102 height 67
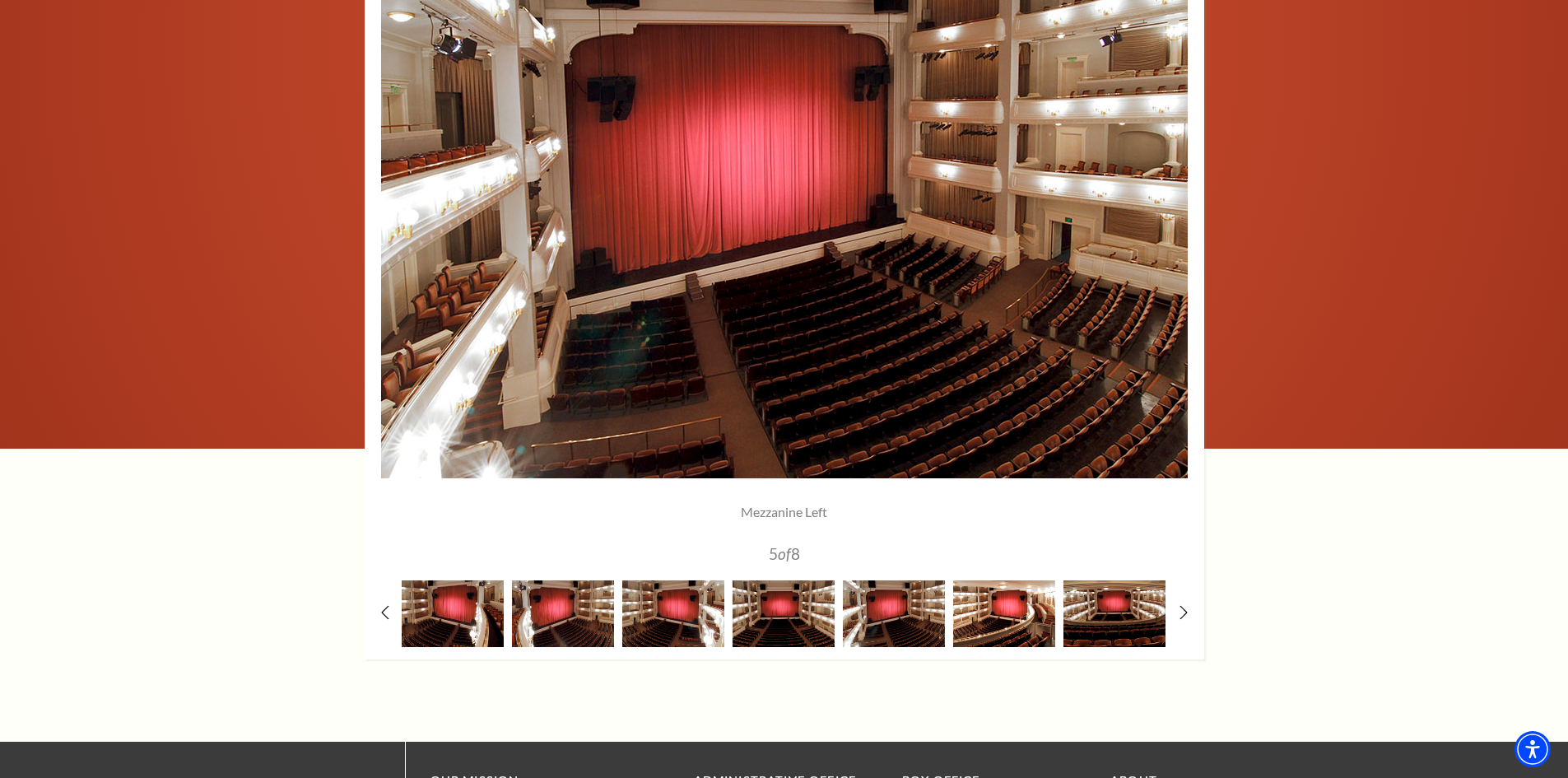
click at [1010, 611] on img at bounding box center [1004, 614] width 102 height 67
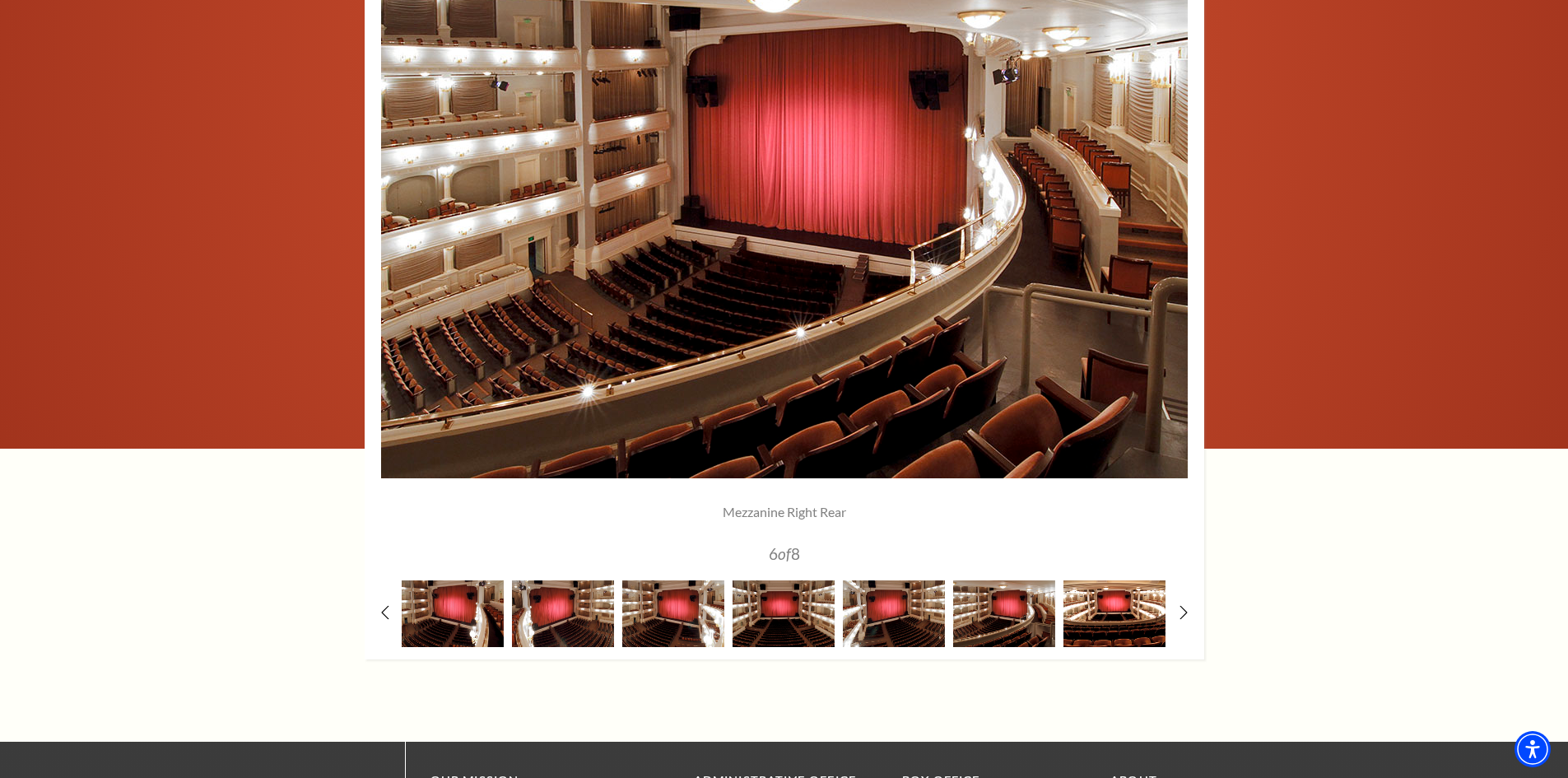
click at [1095, 617] on img at bounding box center [1115, 614] width 102 height 67
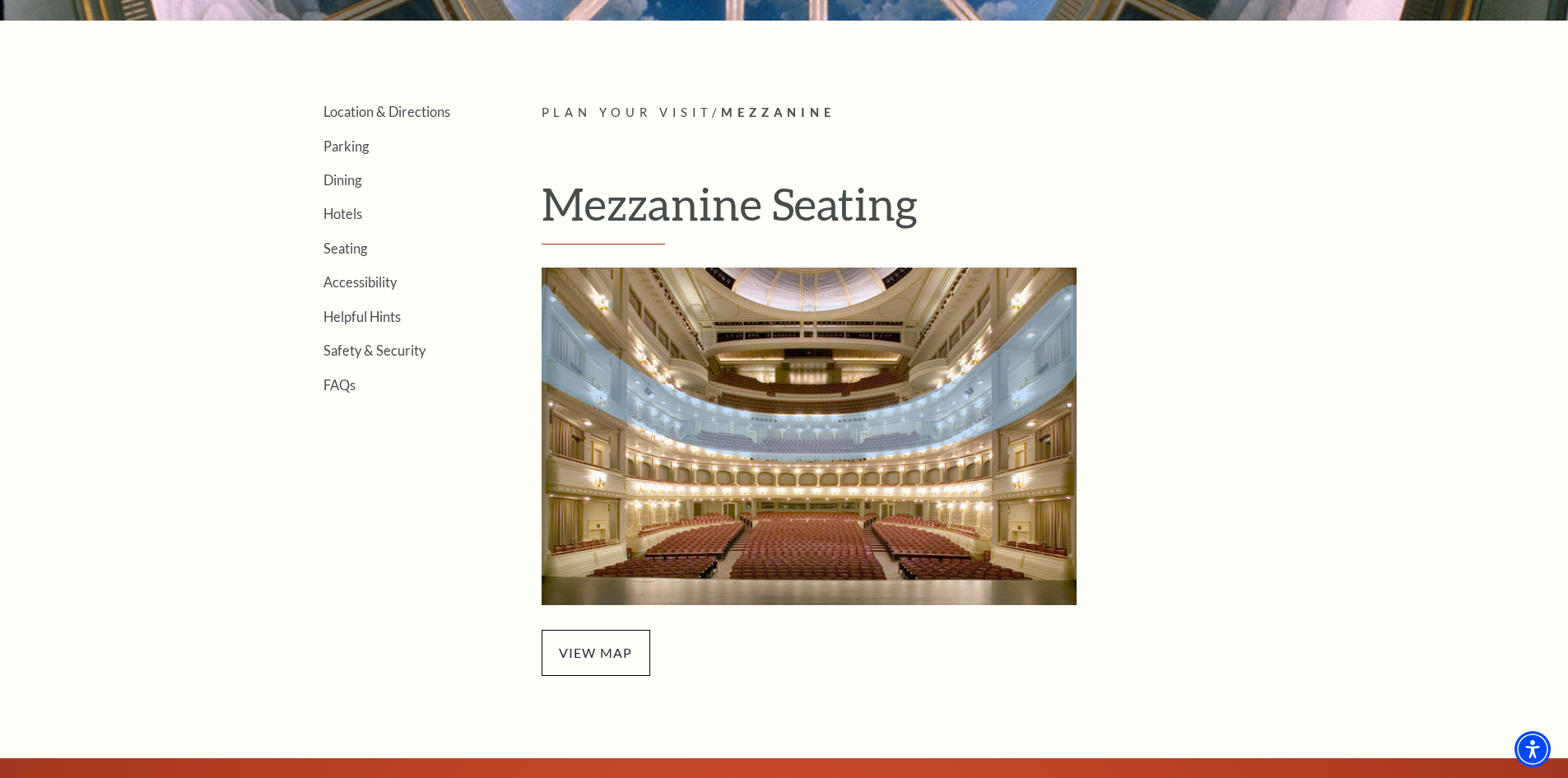
scroll to position [412, 0]
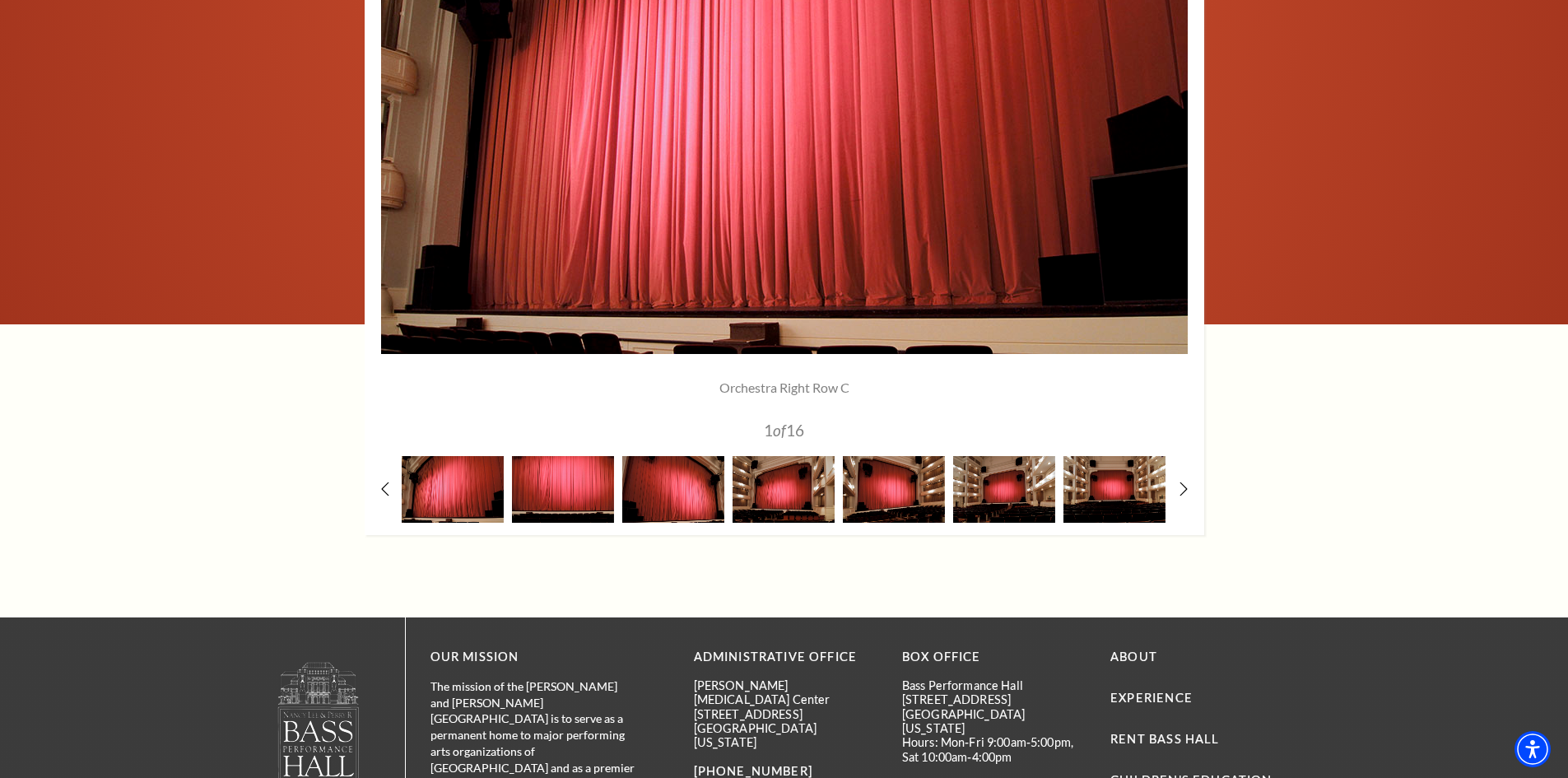
scroll to position [1399, 0]
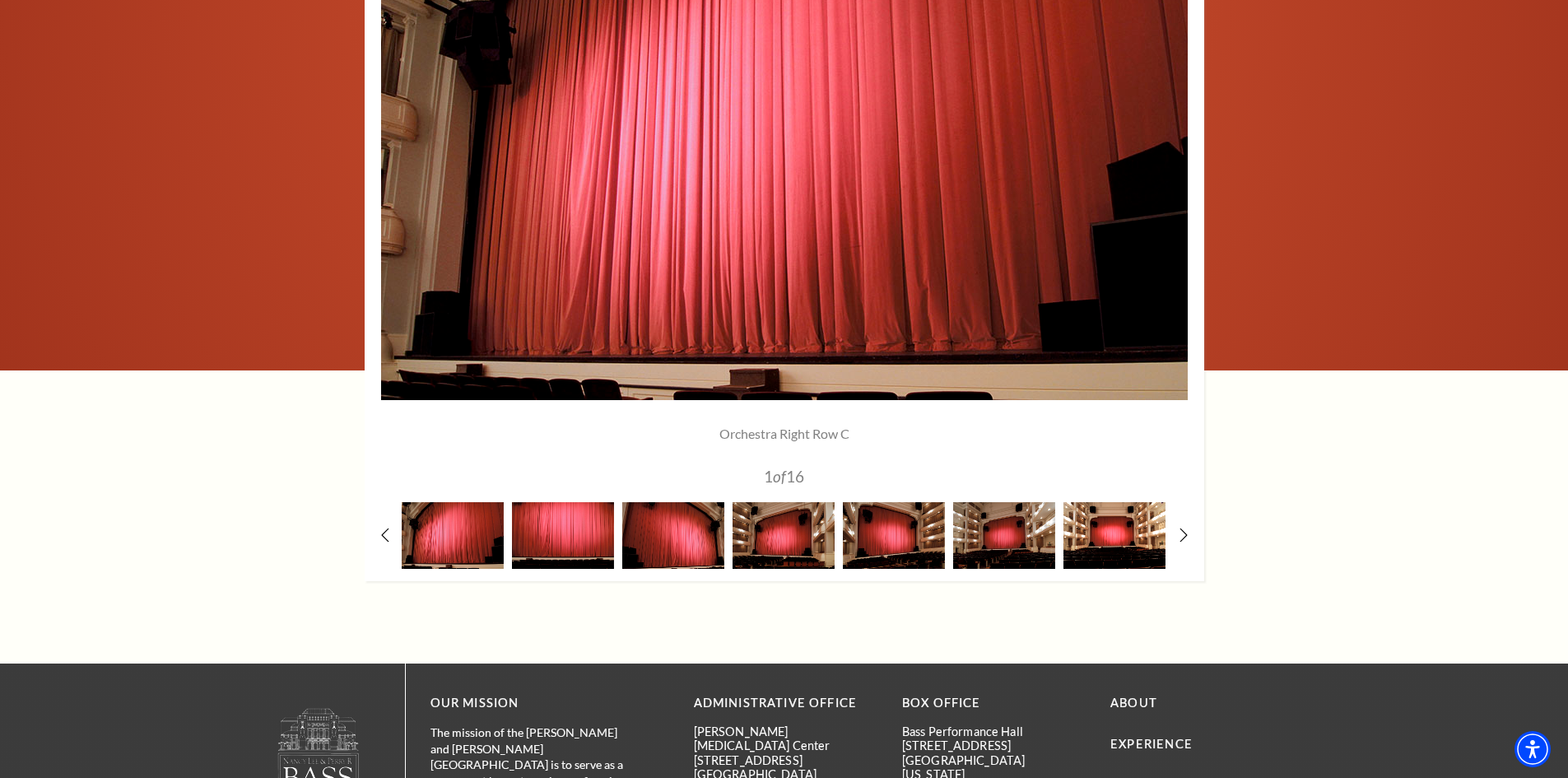
click at [1111, 543] on img at bounding box center [1115, 535] width 102 height 67
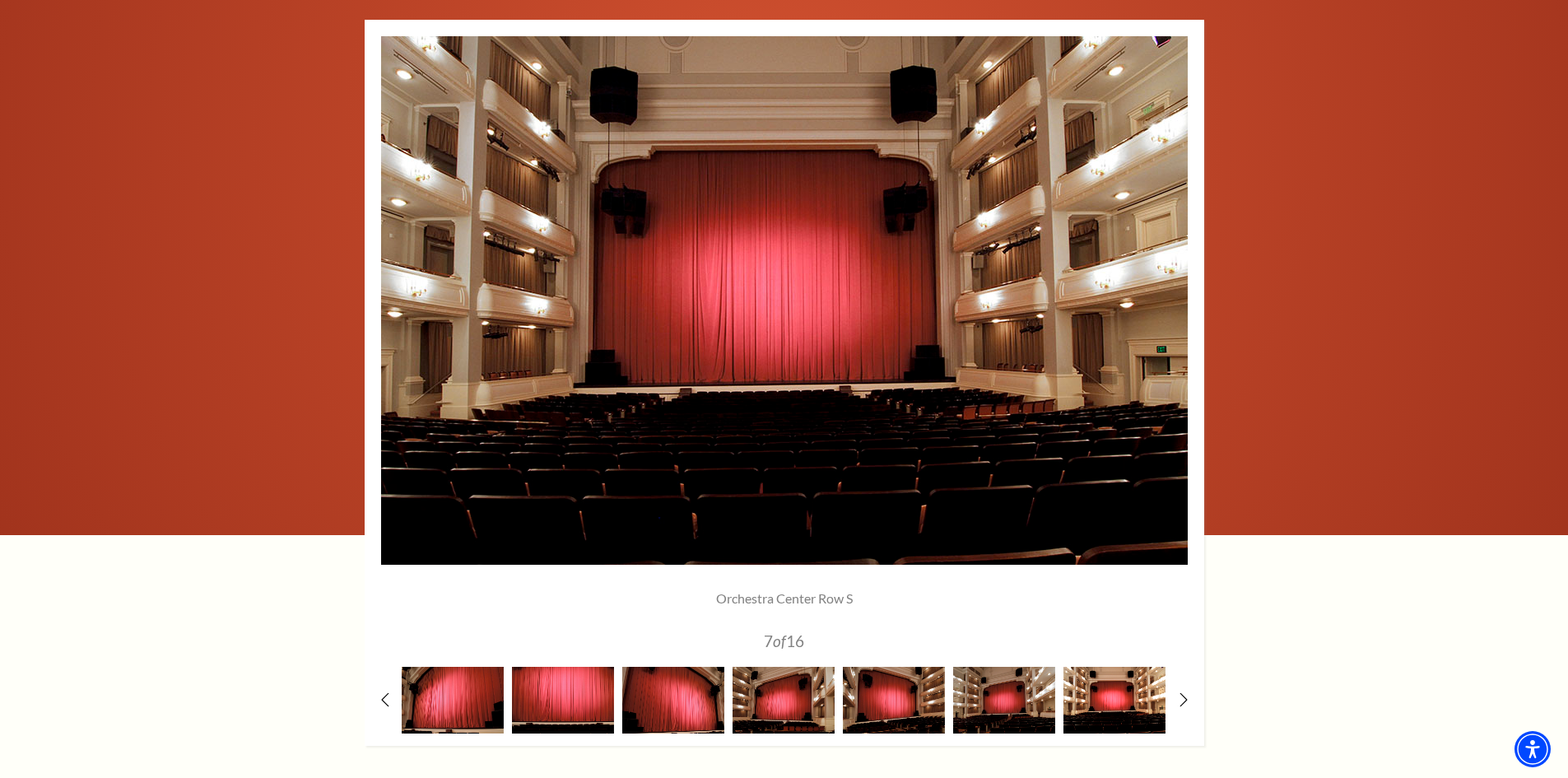
scroll to position [1317, 0]
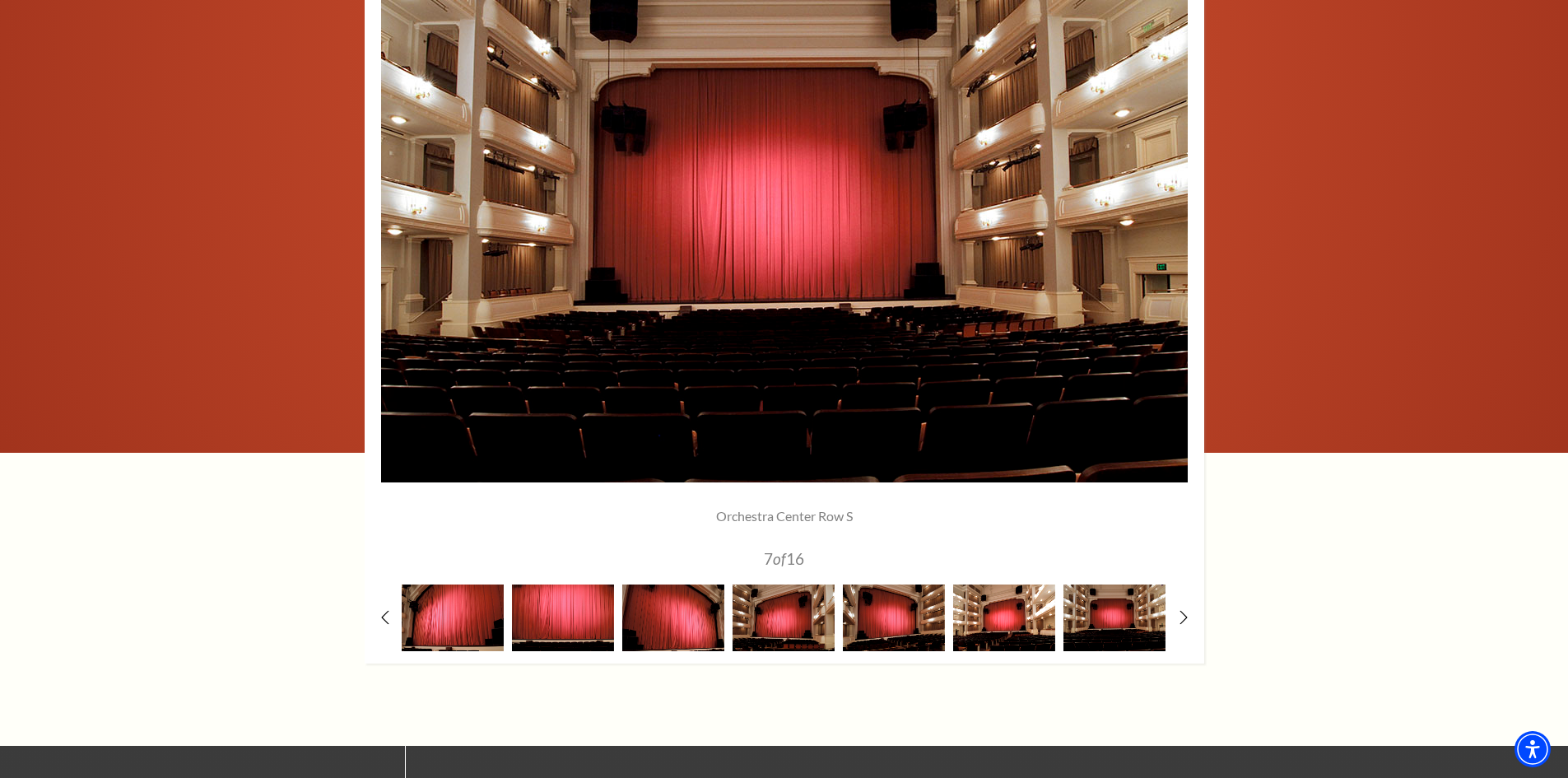
click at [1002, 617] on img at bounding box center [1004, 617] width 102 height 67
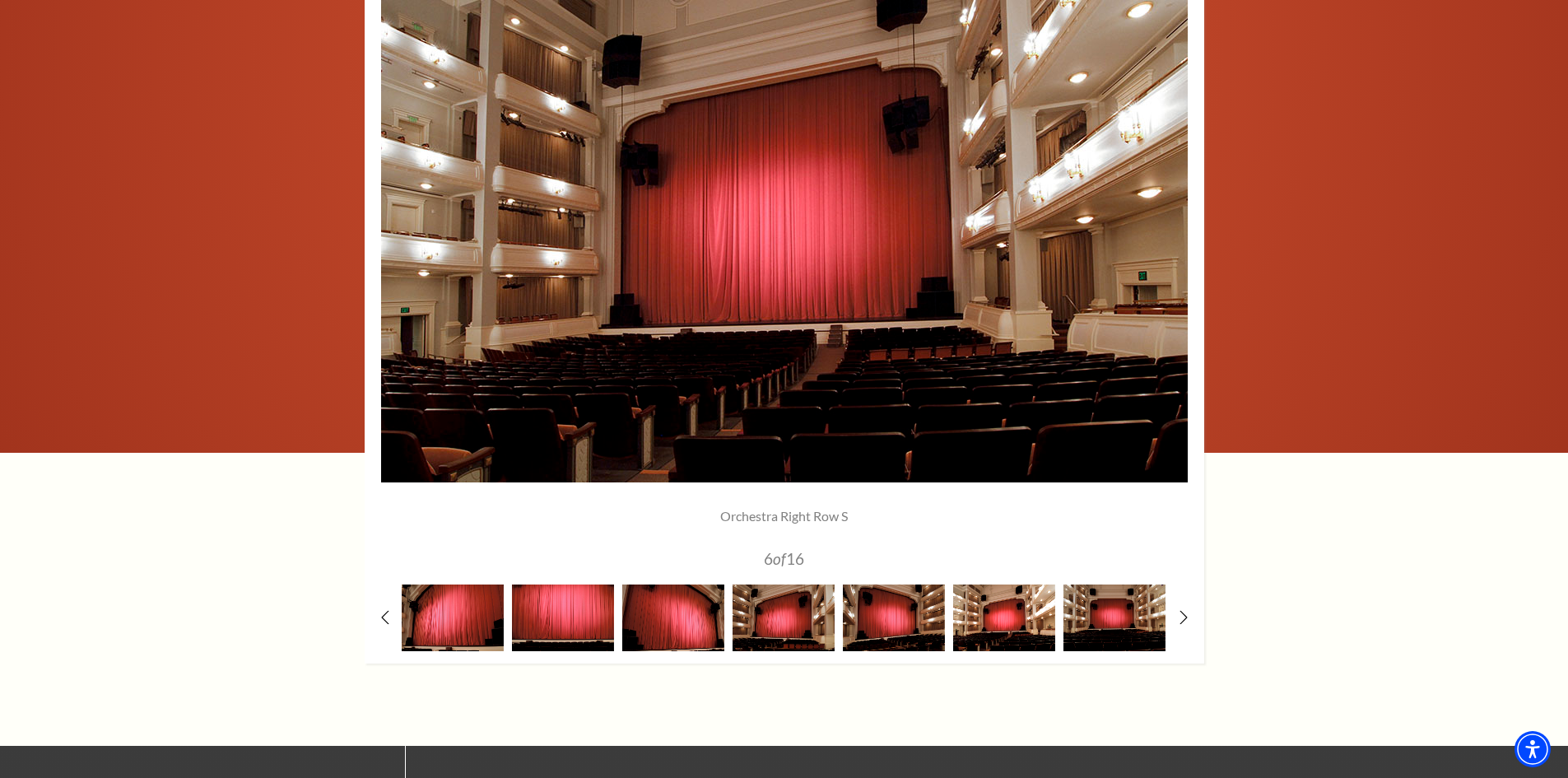
click at [1002, 620] on img at bounding box center [1004, 617] width 102 height 67
click at [920, 620] on img at bounding box center [894, 617] width 102 height 67
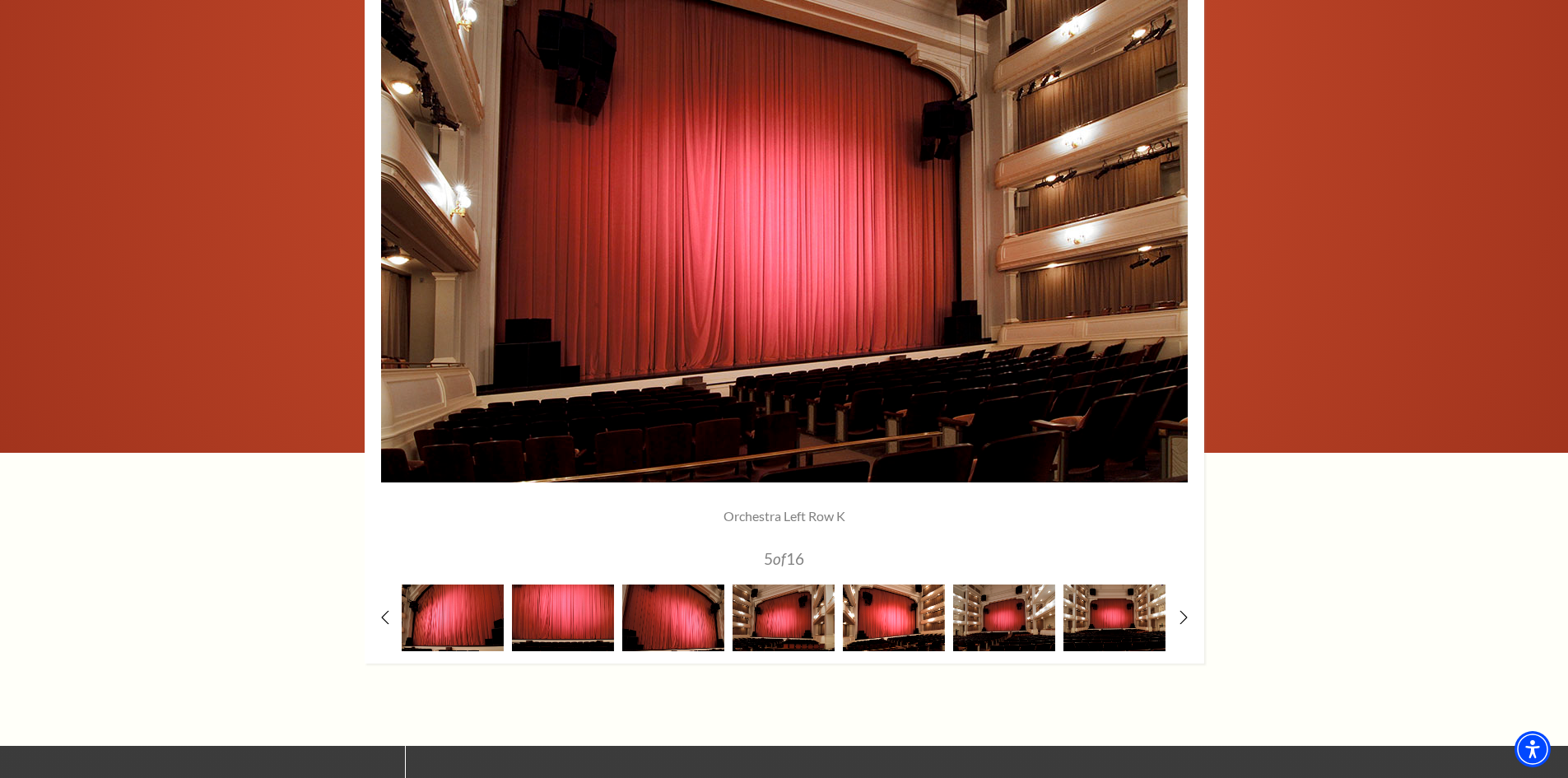
click at [891, 618] on img at bounding box center [894, 617] width 102 height 67
click at [1009, 620] on img at bounding box center [1004, 617] width 102 height 67
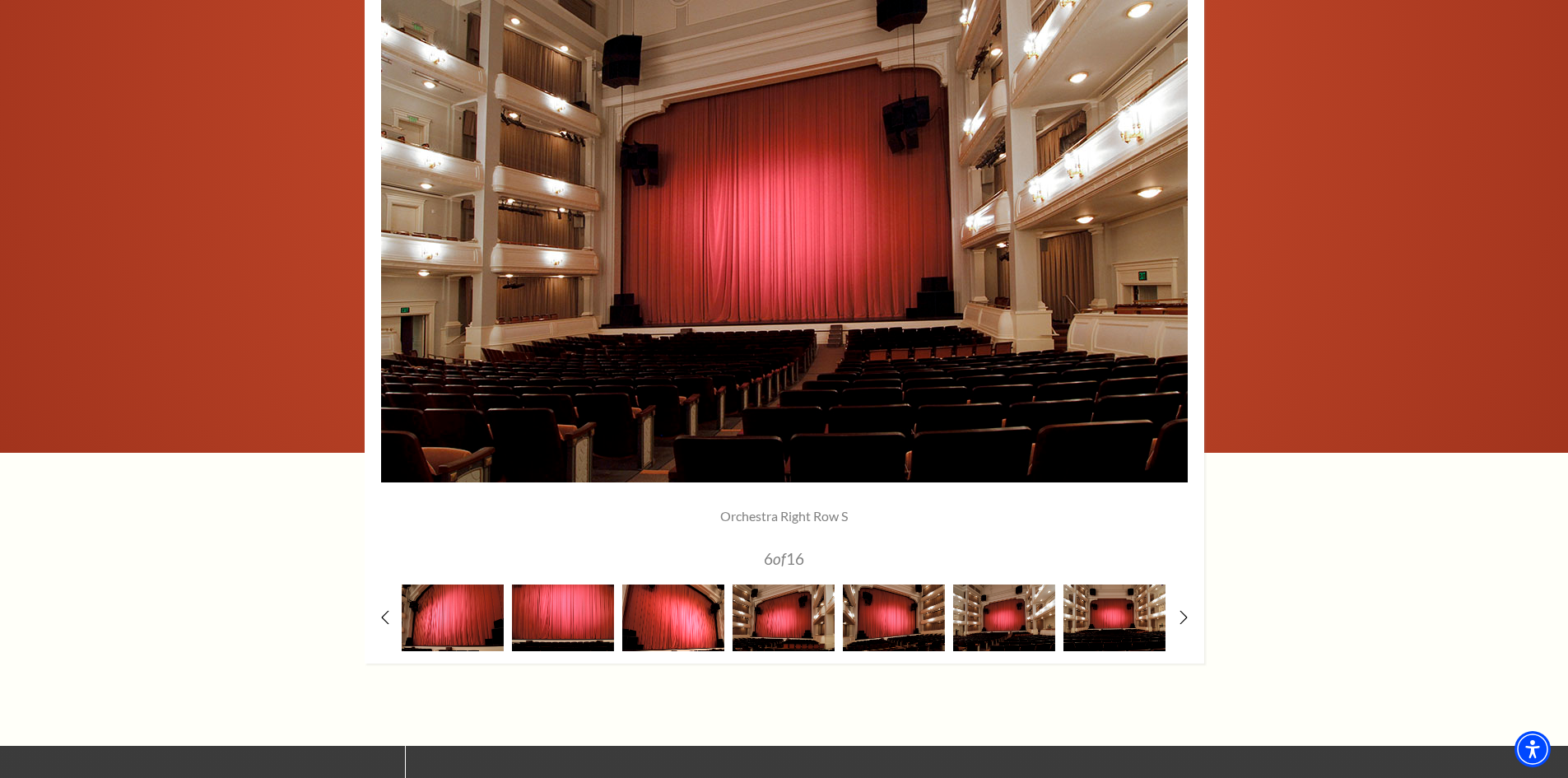
click at [652, 604] on img at bounding box center [674, 617] width 102 height 67
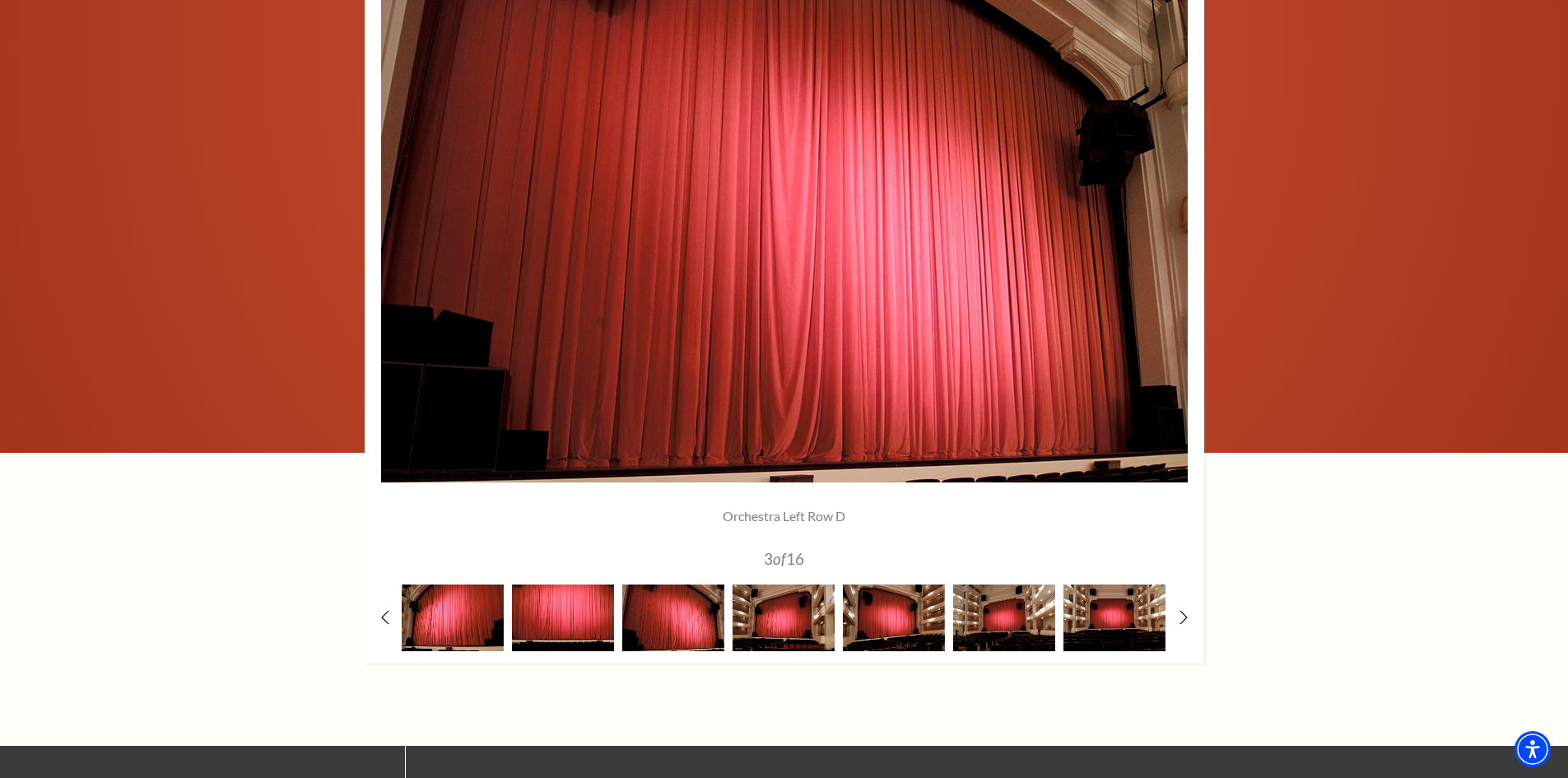
click at [616, 601] on div at bounding box center [563, 617] width 110 height 67
click at [545, 608] on img at bounding box center [563, 617] width 102 height 67
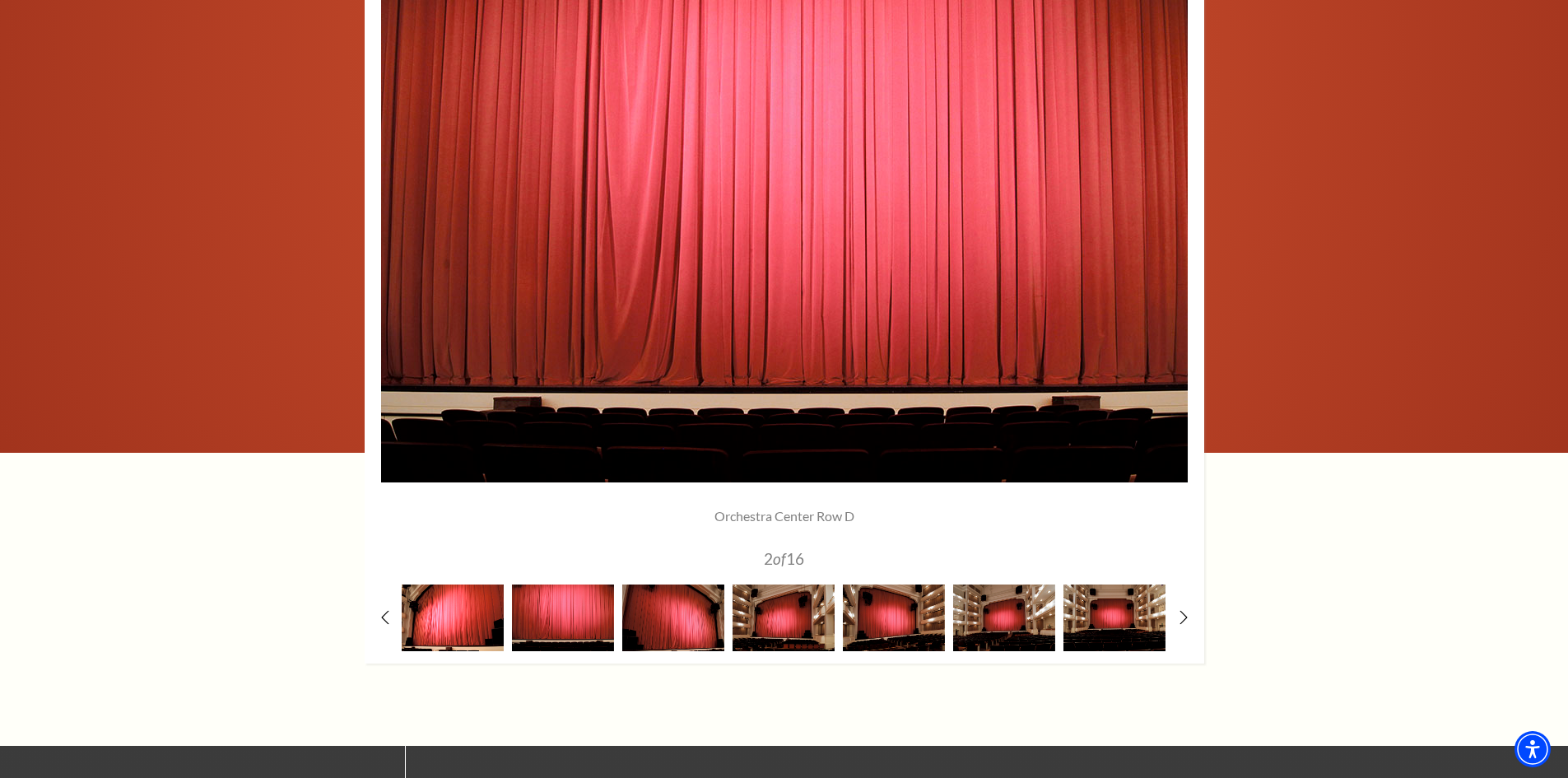
click at [445, 613] on img at bounding box center [453, 617] width 102 height 67
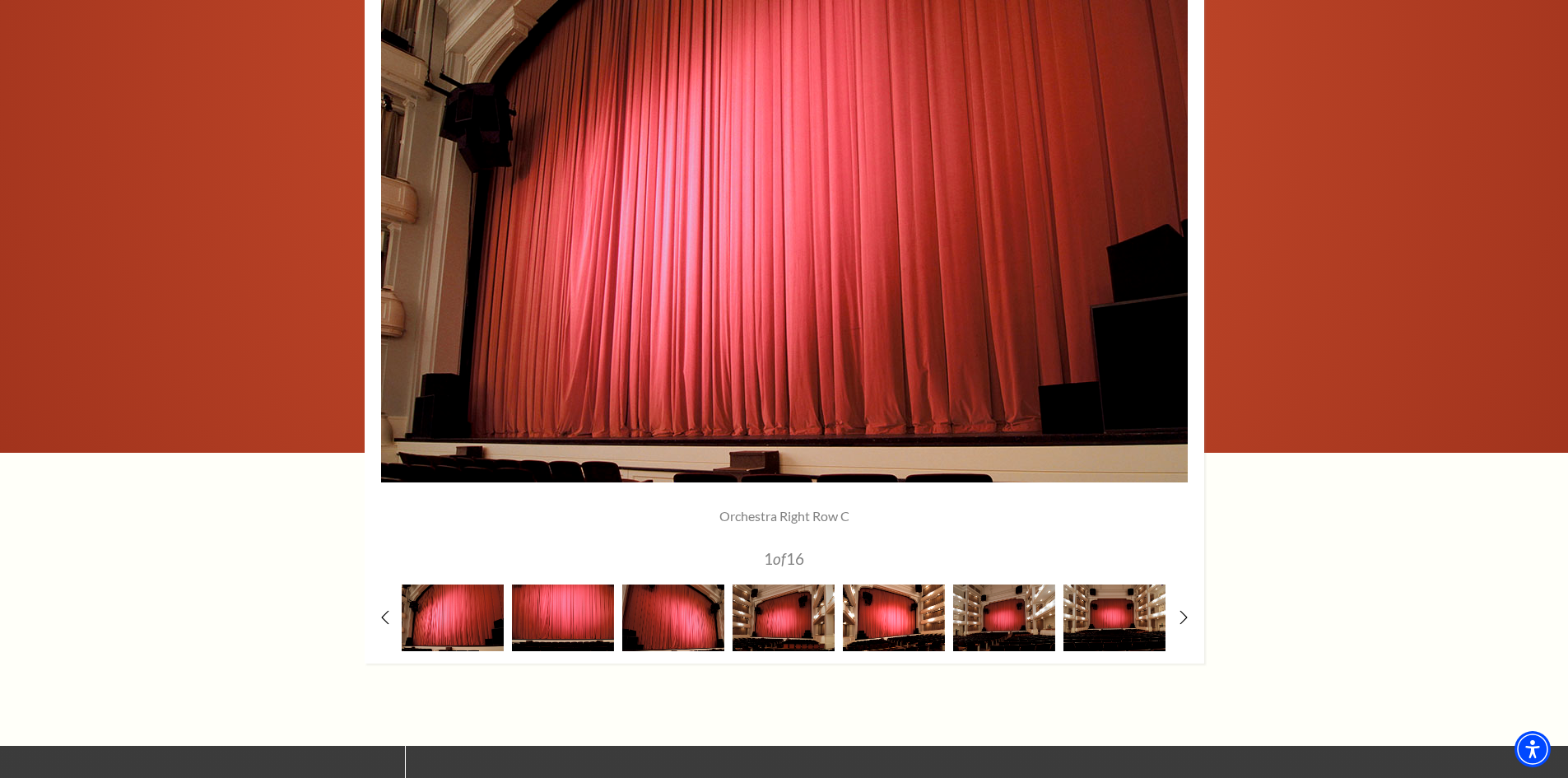
click at [878, 621] on img at bounding box center [894, 617] width 102 height 67
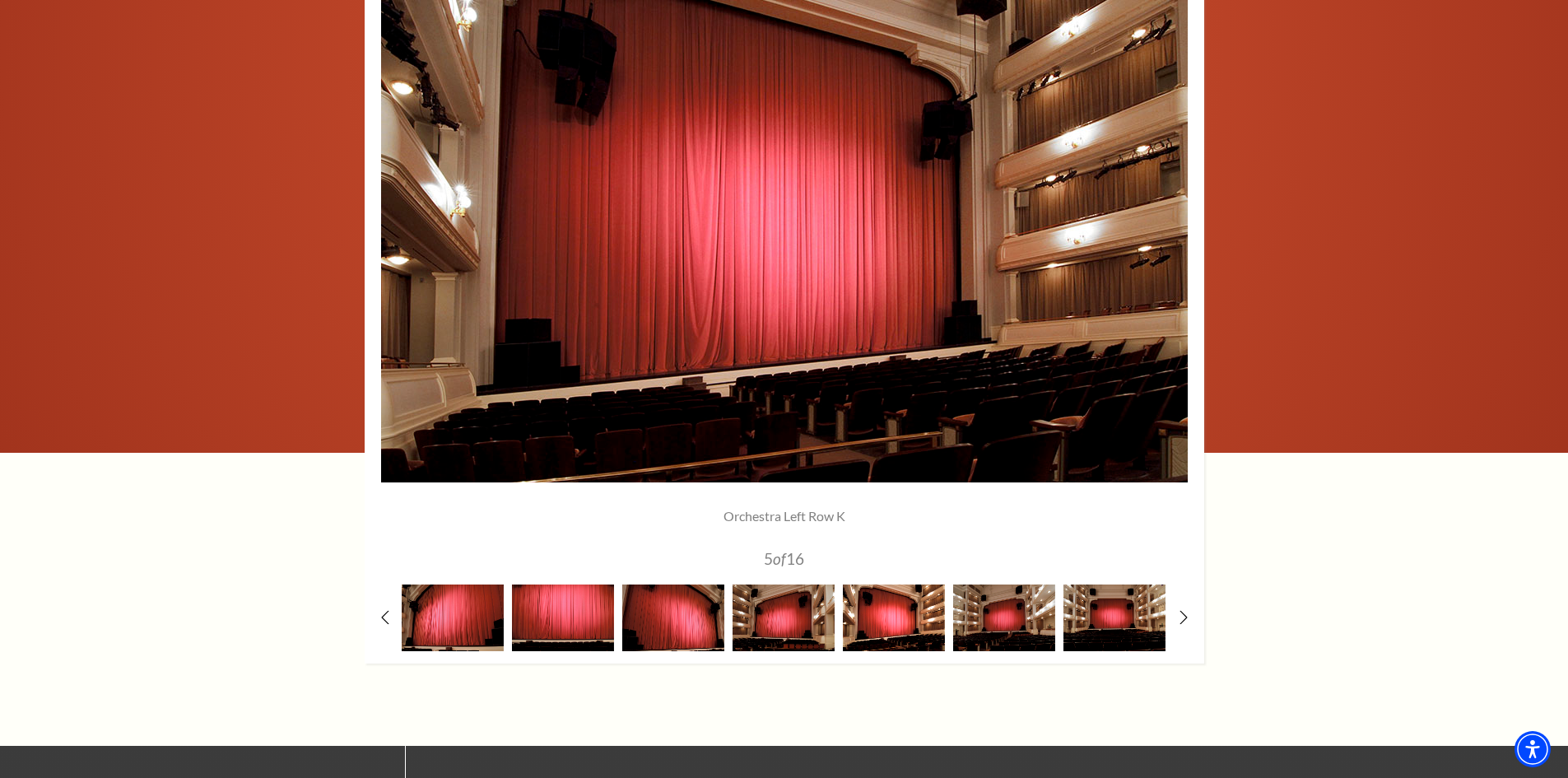
click at [886, 627] on img at bounding box center [894, 617] width 102 height 67
click at [1022, 626] on img at bounding box center [1004, 617] width 102 height 67
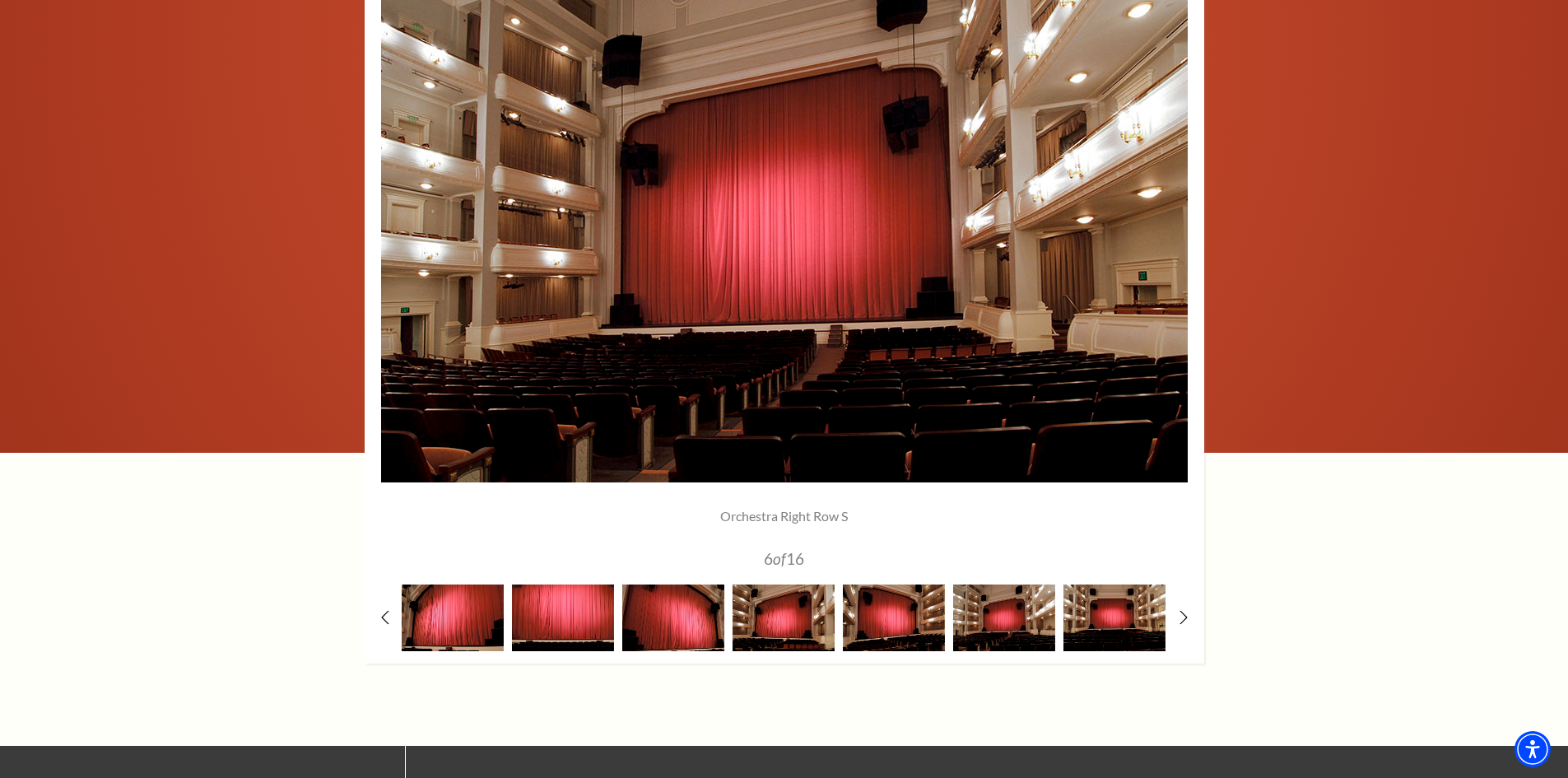
scroll to position [1399, 0]
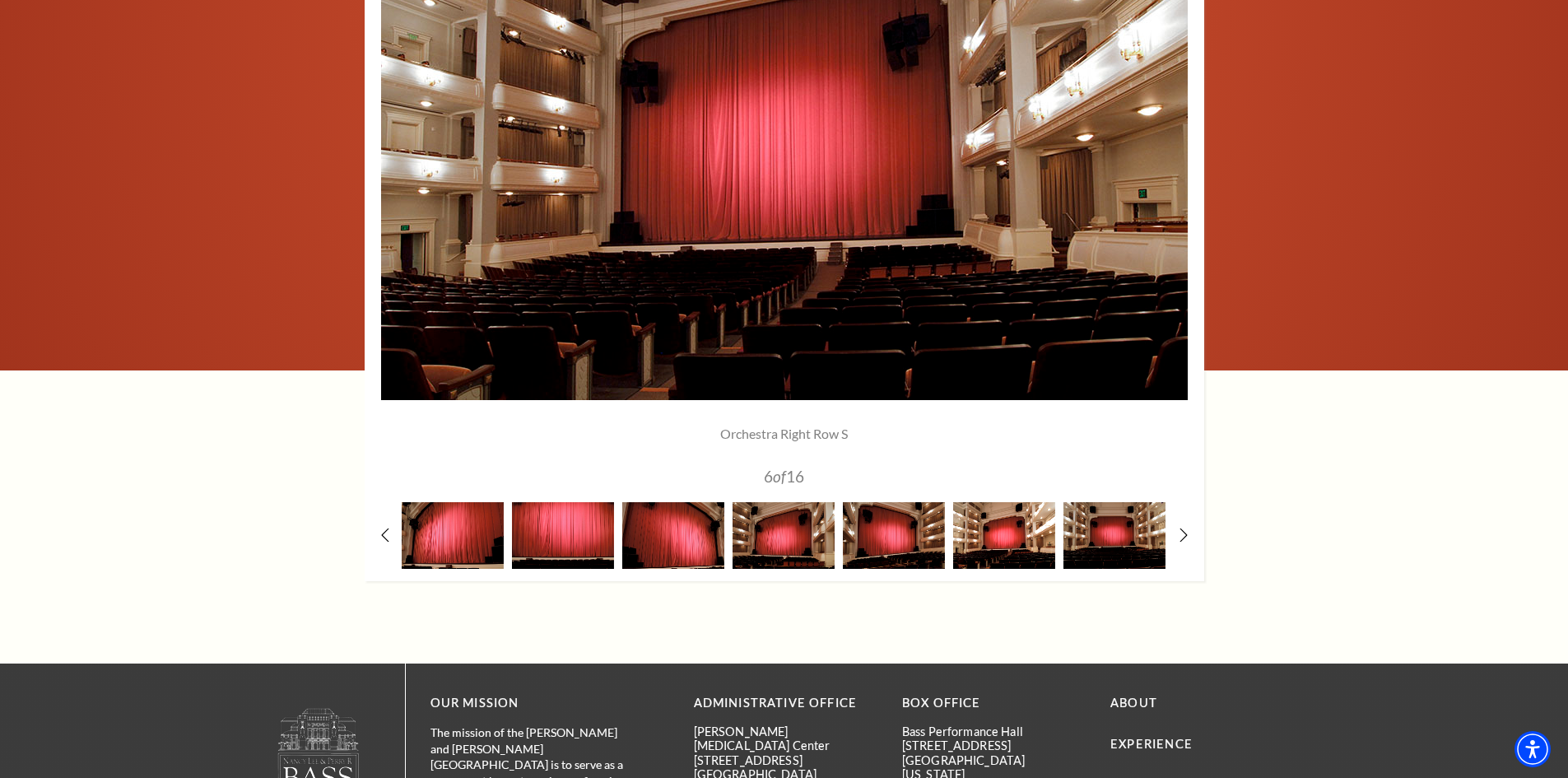
click at [993, 531] on img at bounding box center [1004, 535] width 102 height 67
click at [780, 543] on img at bounding box center [784, 535] width 102 height 67
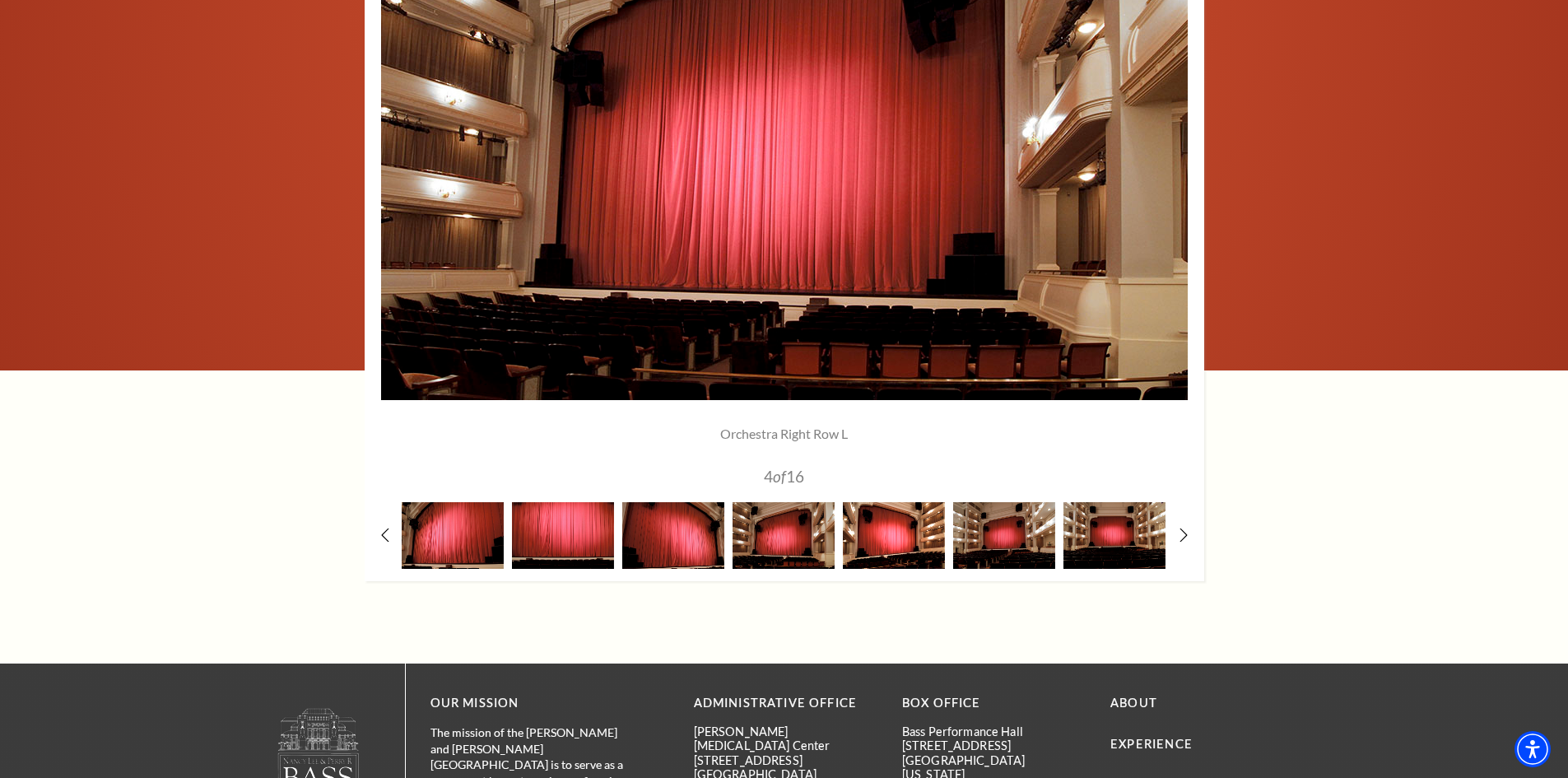
click at [867, 530] on img at bounding box center [894, 535] width 102 height 67
